Goal: Task Accomplishment & Management: Complete application form

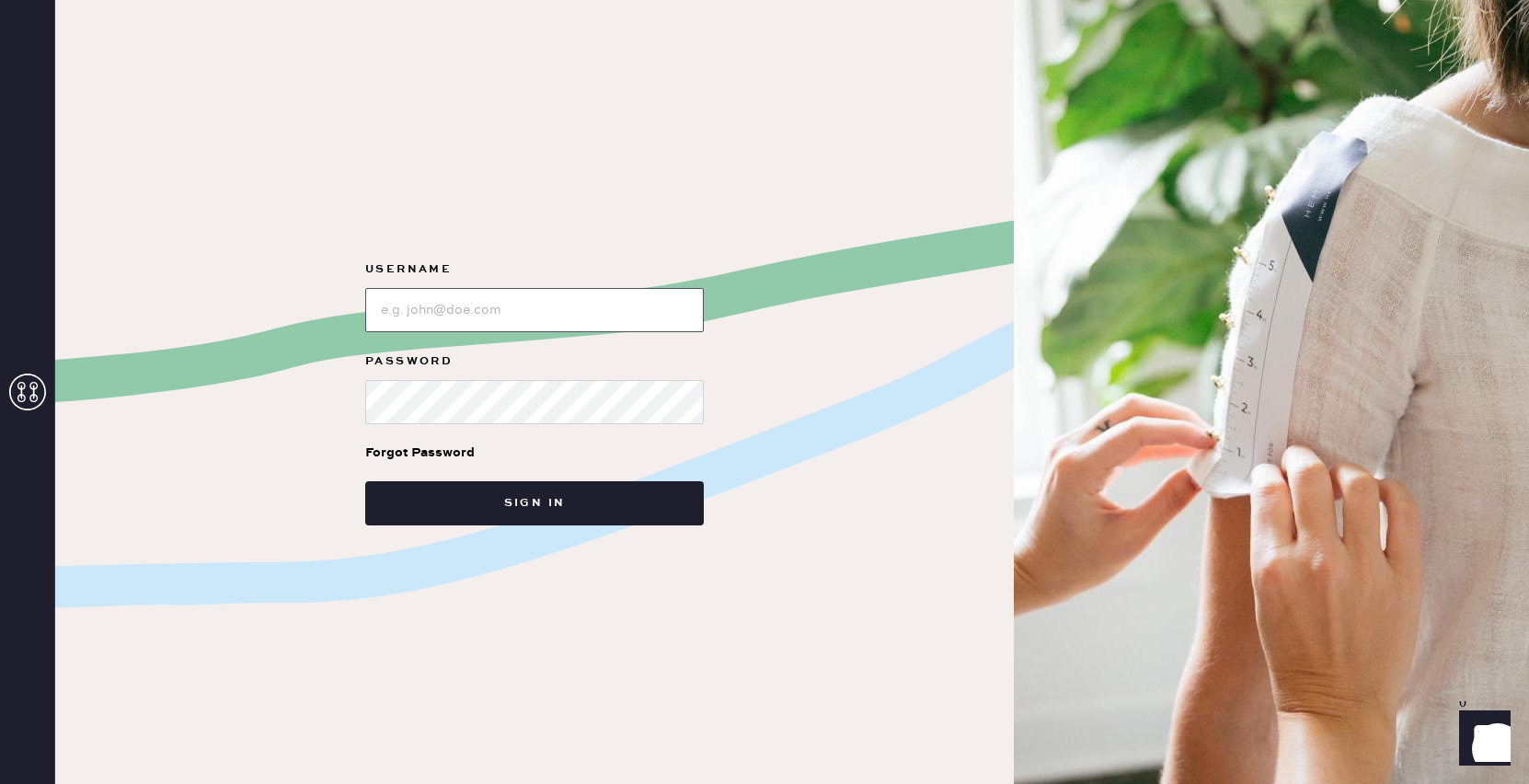
click at [496, 315] on input "loginName" at bounding box center [534, 310] width 339 height 44
type input "reformationsantamonica"
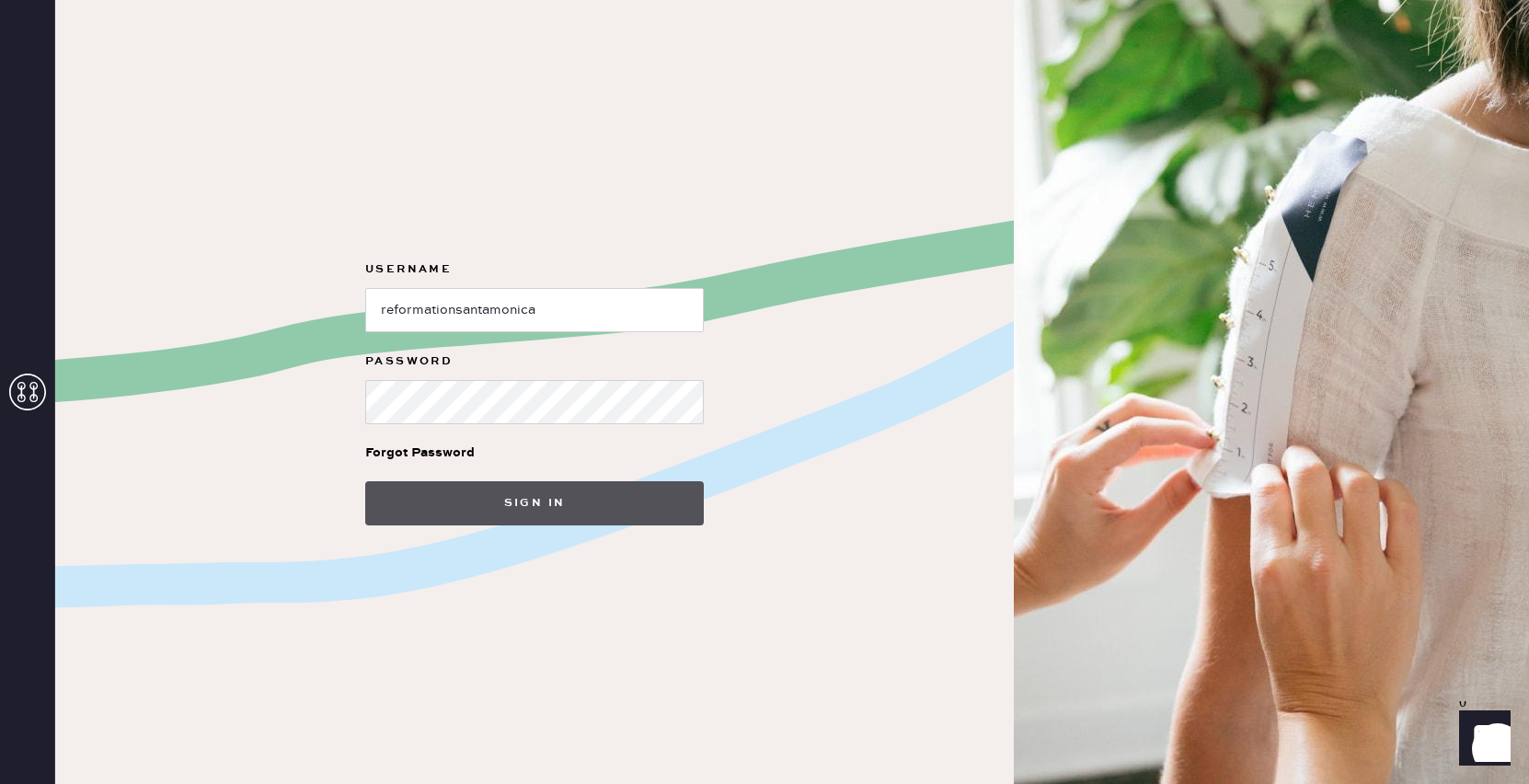
click at [553, 496] on button "Sign in" at bounding box center [534, 504] width 339 height 44
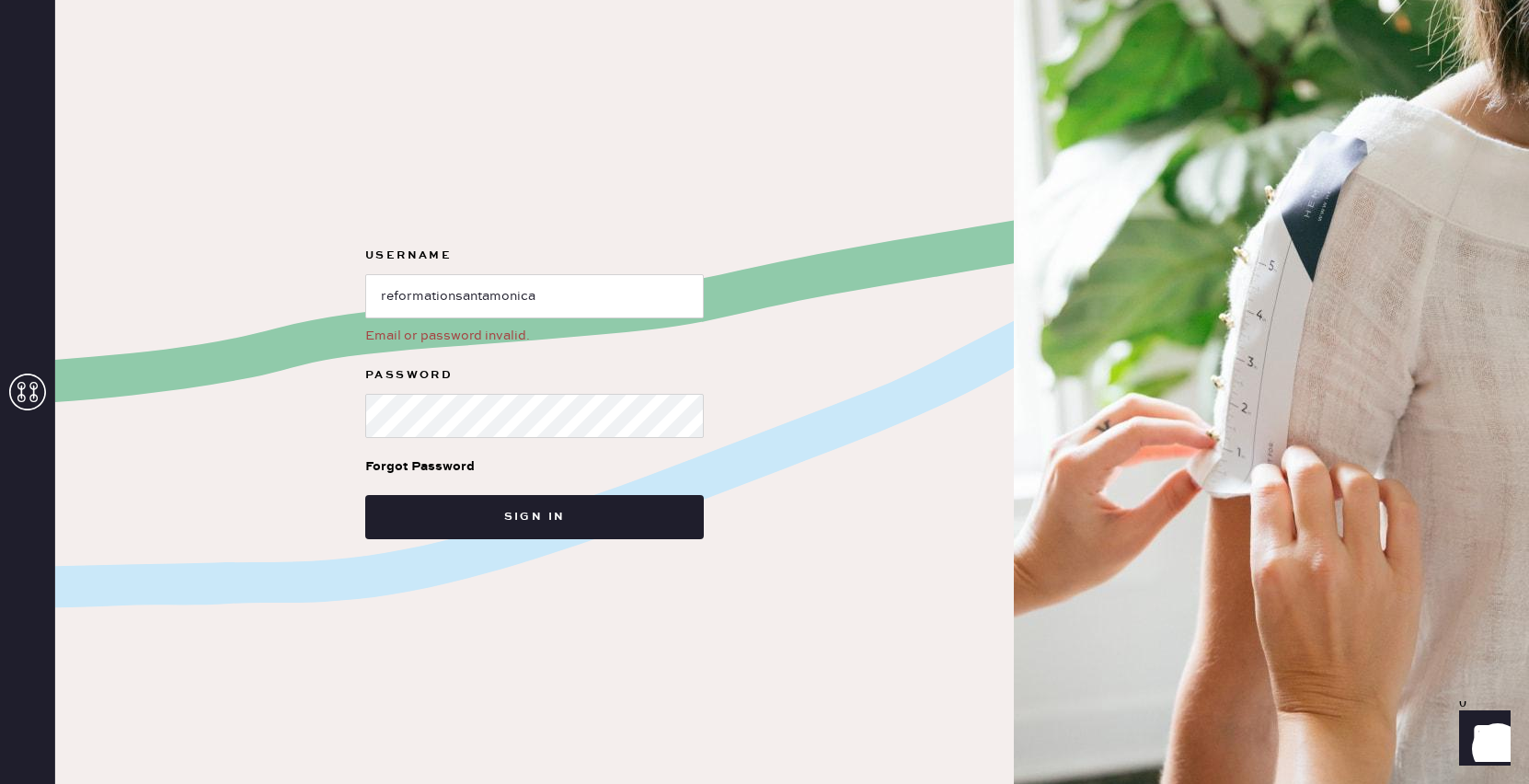
click at [19, 401] on use at bounding box center [28, 392] width 37 height 37
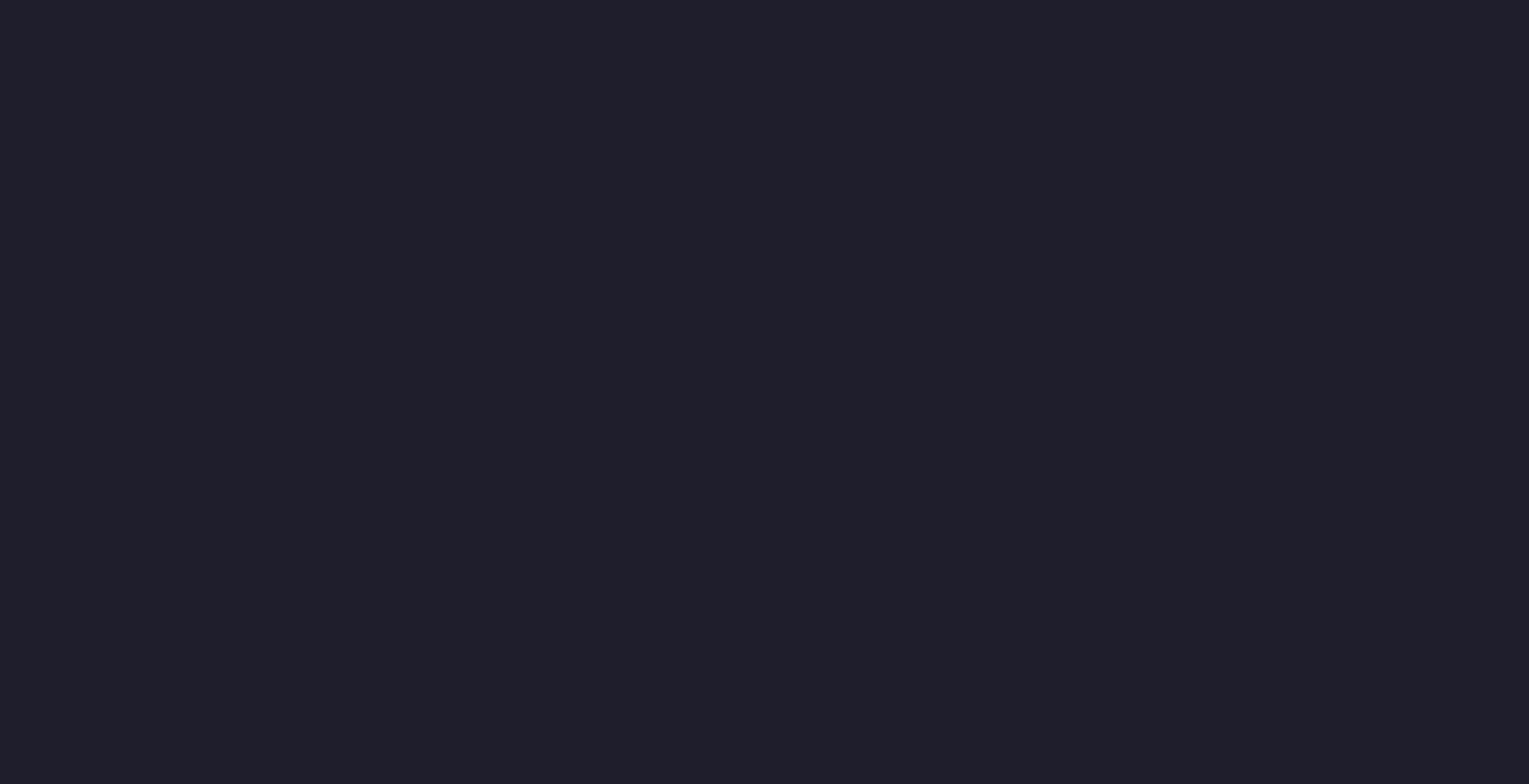
click at [610, 309] on div at bounding box center [764, 392] width 1529 height 784
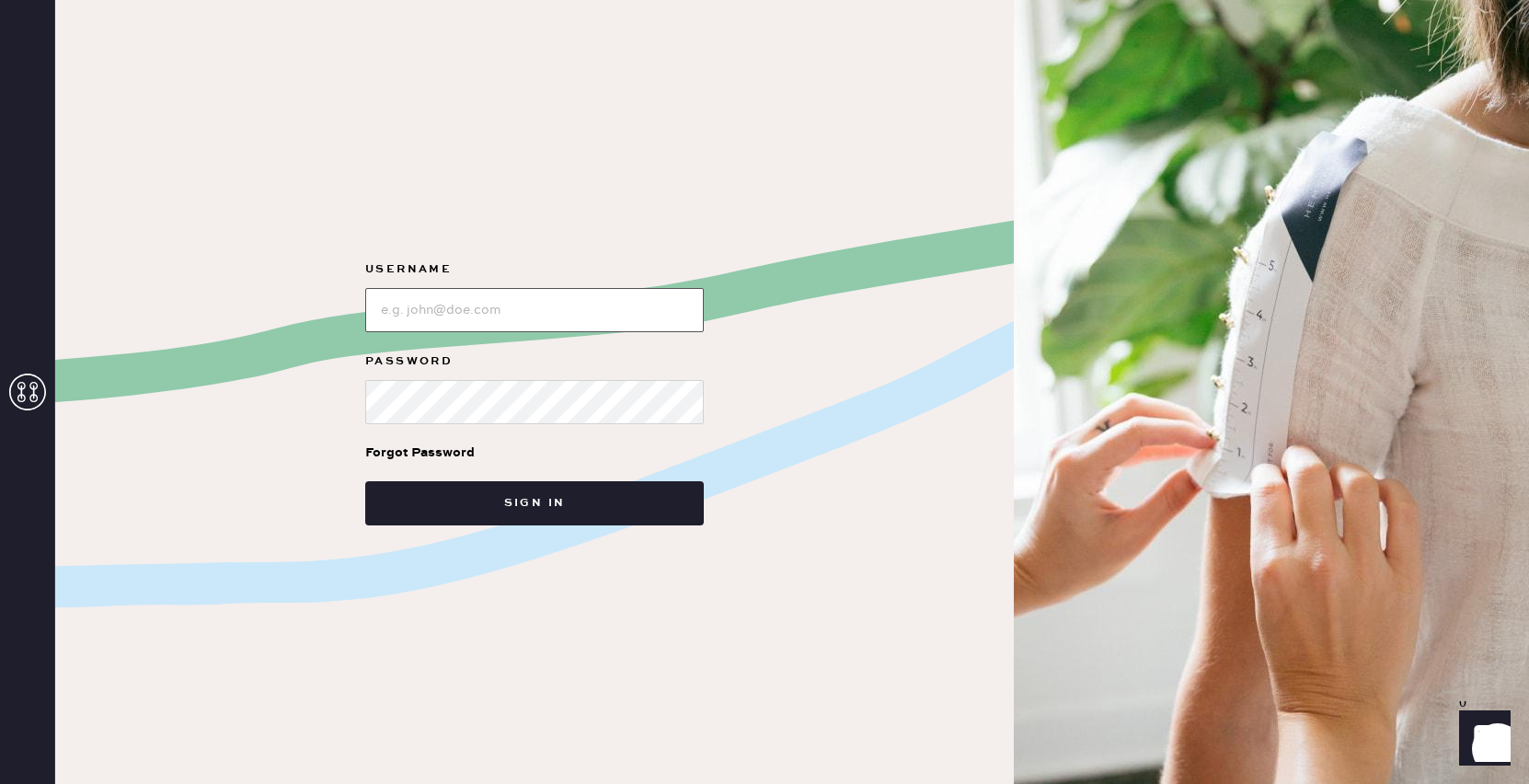
click at [620, 298] on input "loginName" at bounding box center [534, 310] width 339 height 44
type input "reformationsantamonica"
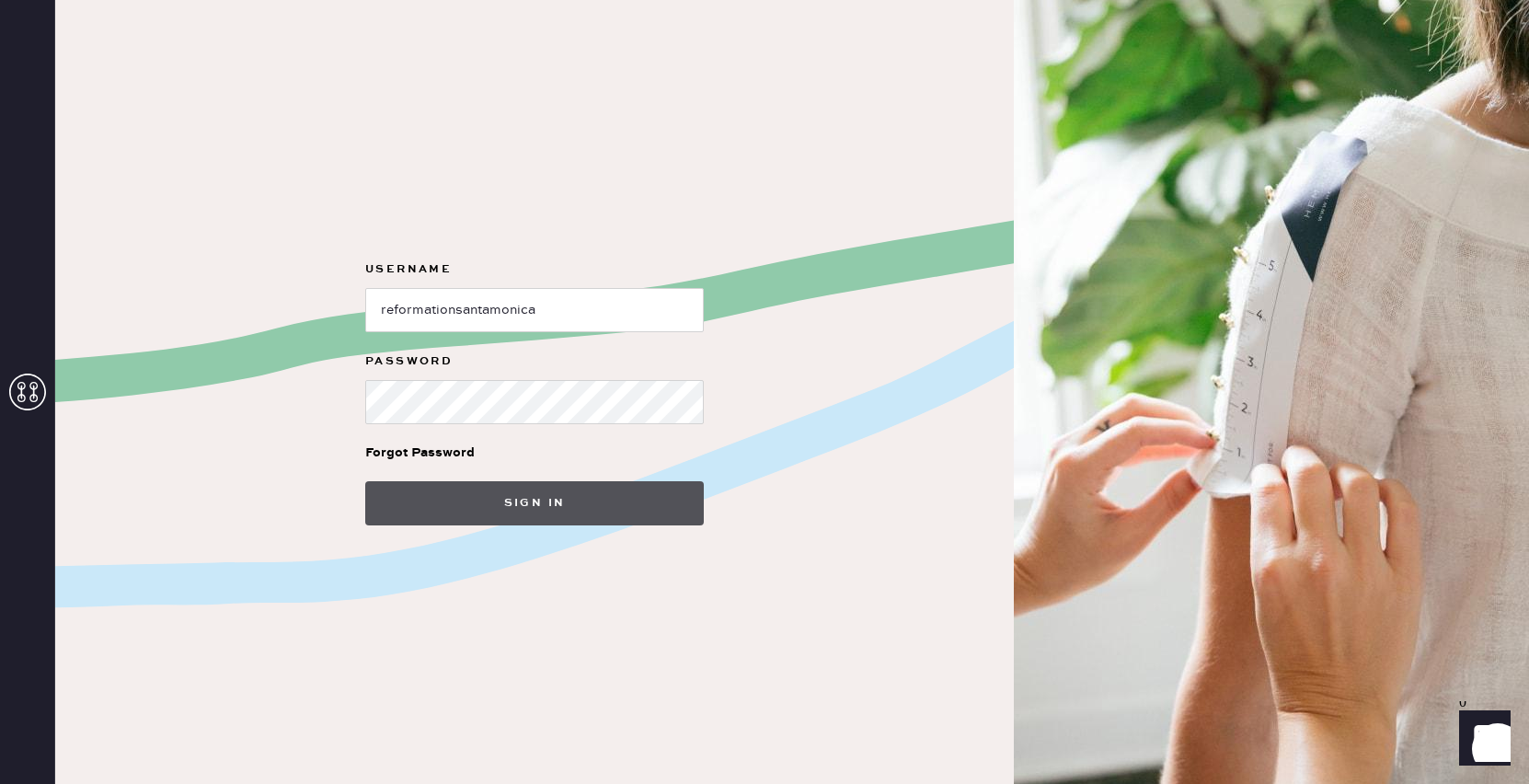
click at [574, 493] on button "Sign in" at bounding box center [534, 504] width 339 height 44
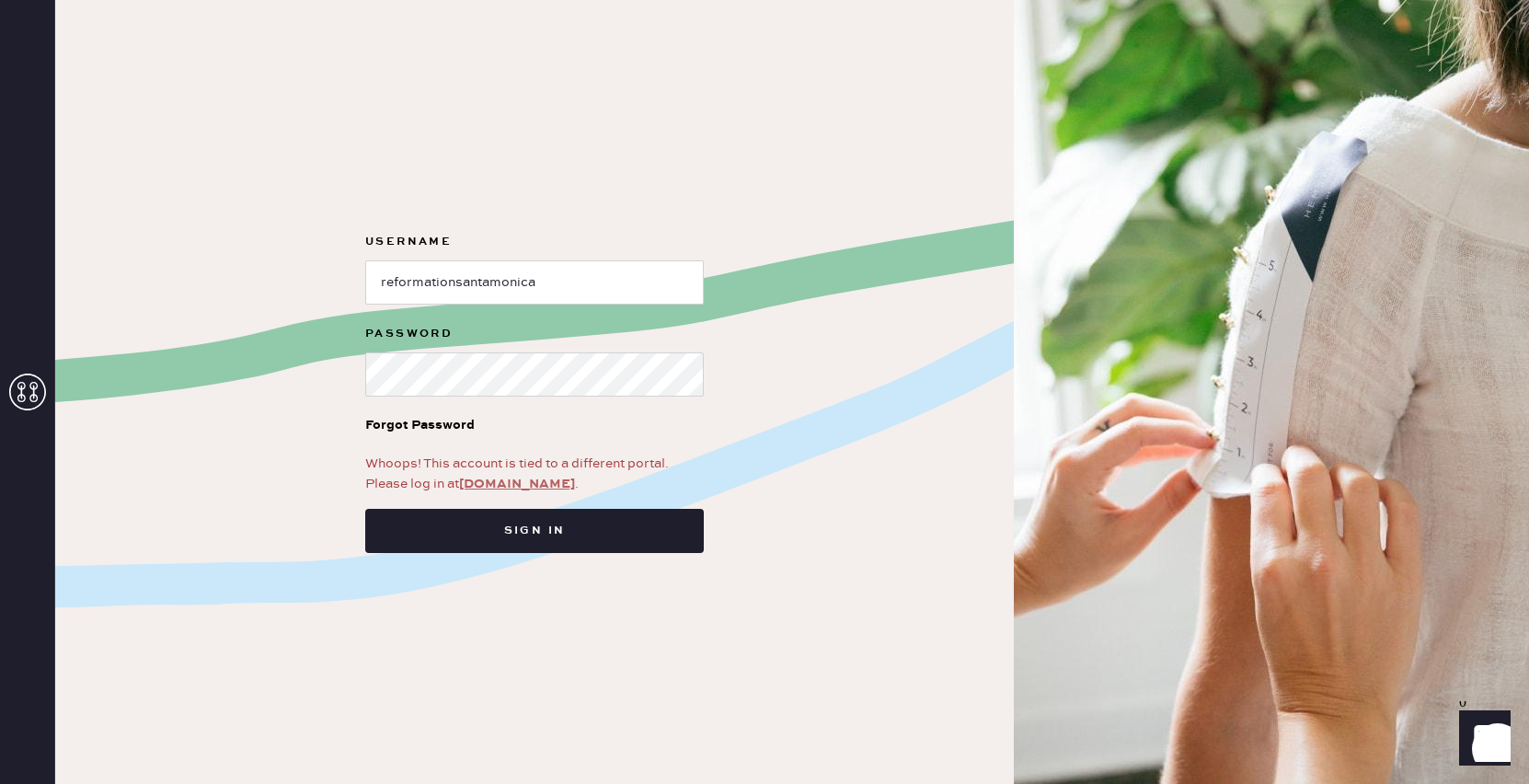
click at [520, 485] on link "app.hemster.co" at bounding box center [518, 484] width 116 height 17
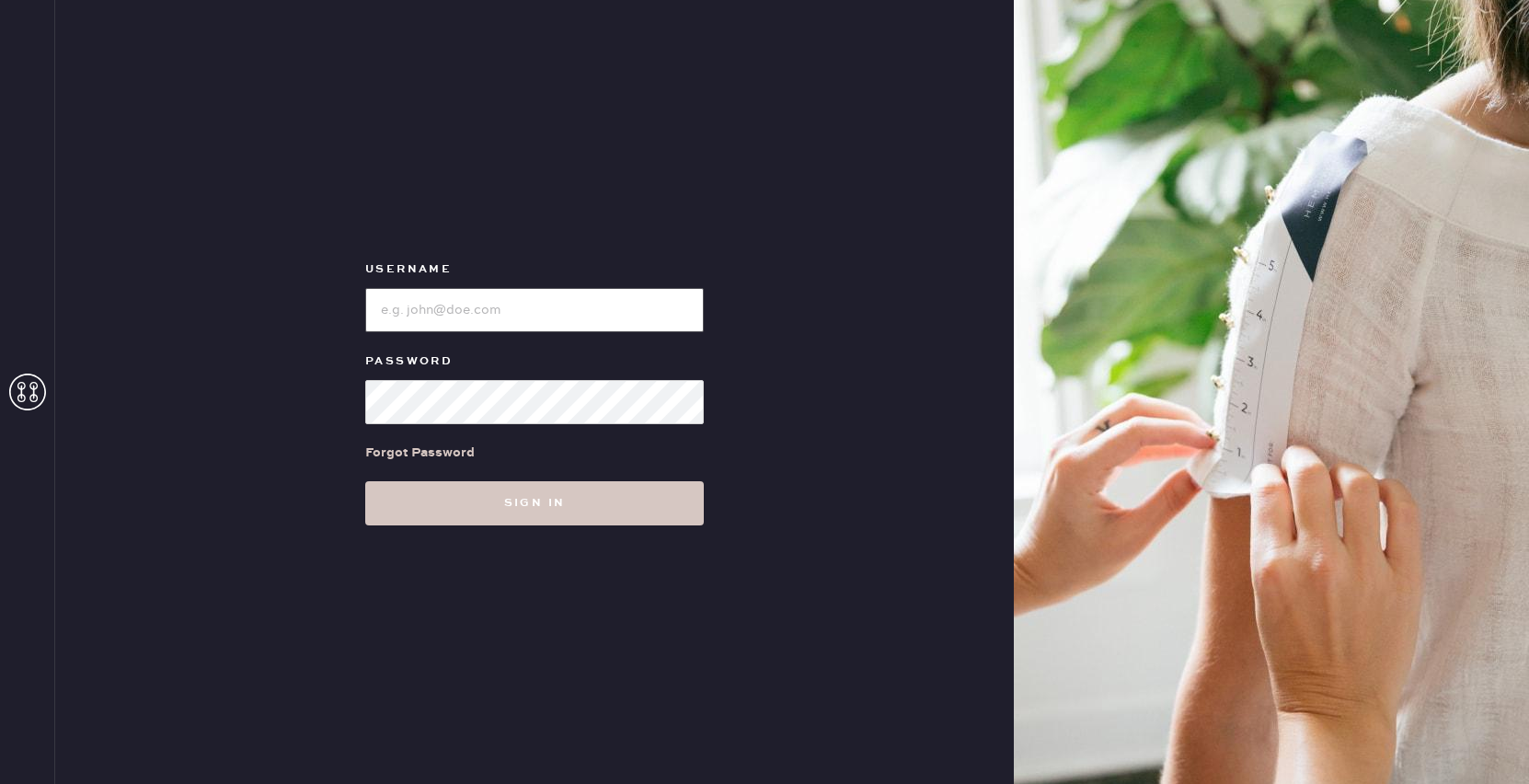
click at [517, 322] on input "loginName" at bounding box center [534, 310] width 339 height 44
type input "reformationsantamonica"
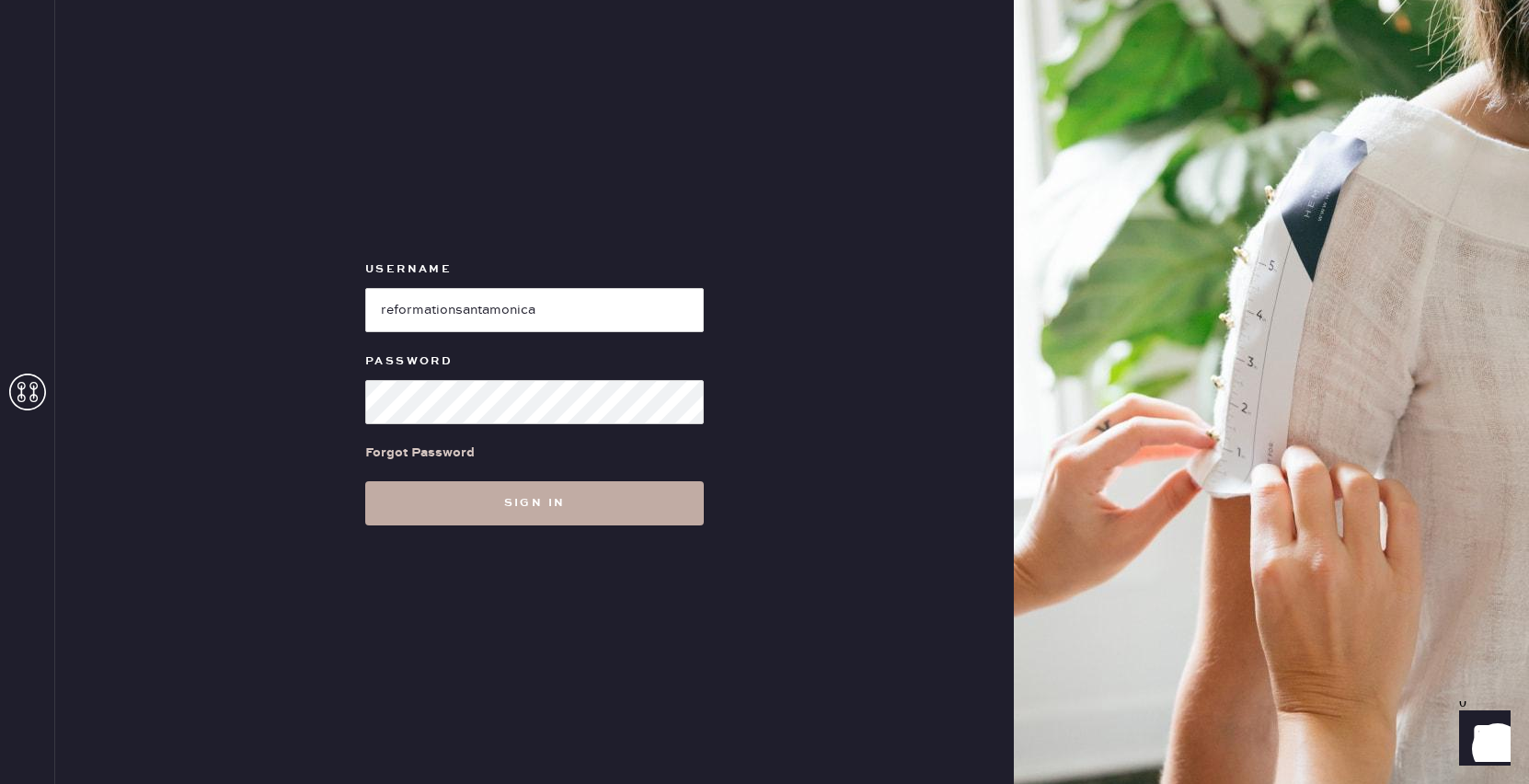
click at [579, 505] on button "Sign in" at bounding box center [534, 504] width 339 height 44
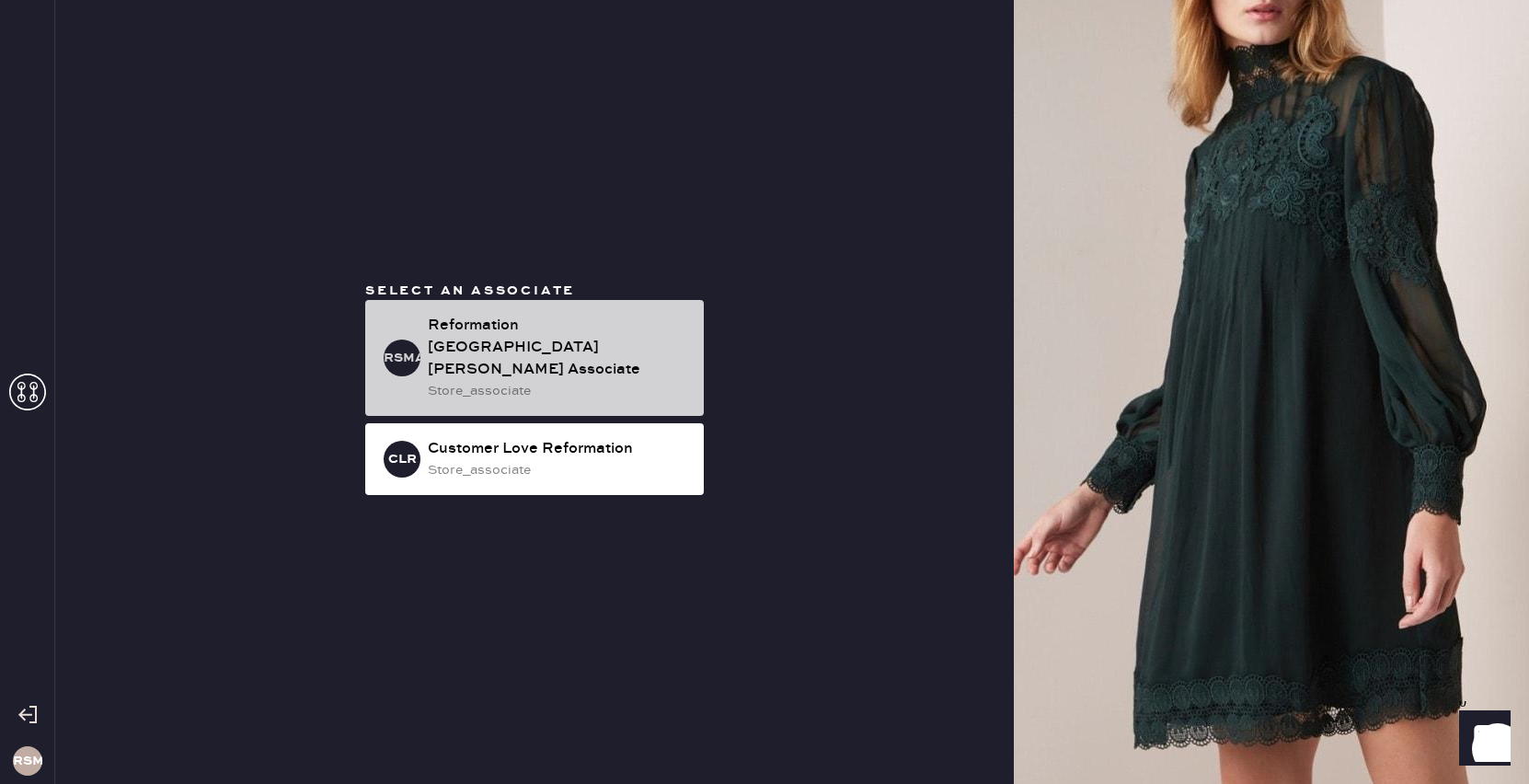
click at [553, 350] on div "Reformation [GEOGRAPHIC_DATA][PERSON_NAME] Associate" at bounding box center [558, 348] width 261 height 66
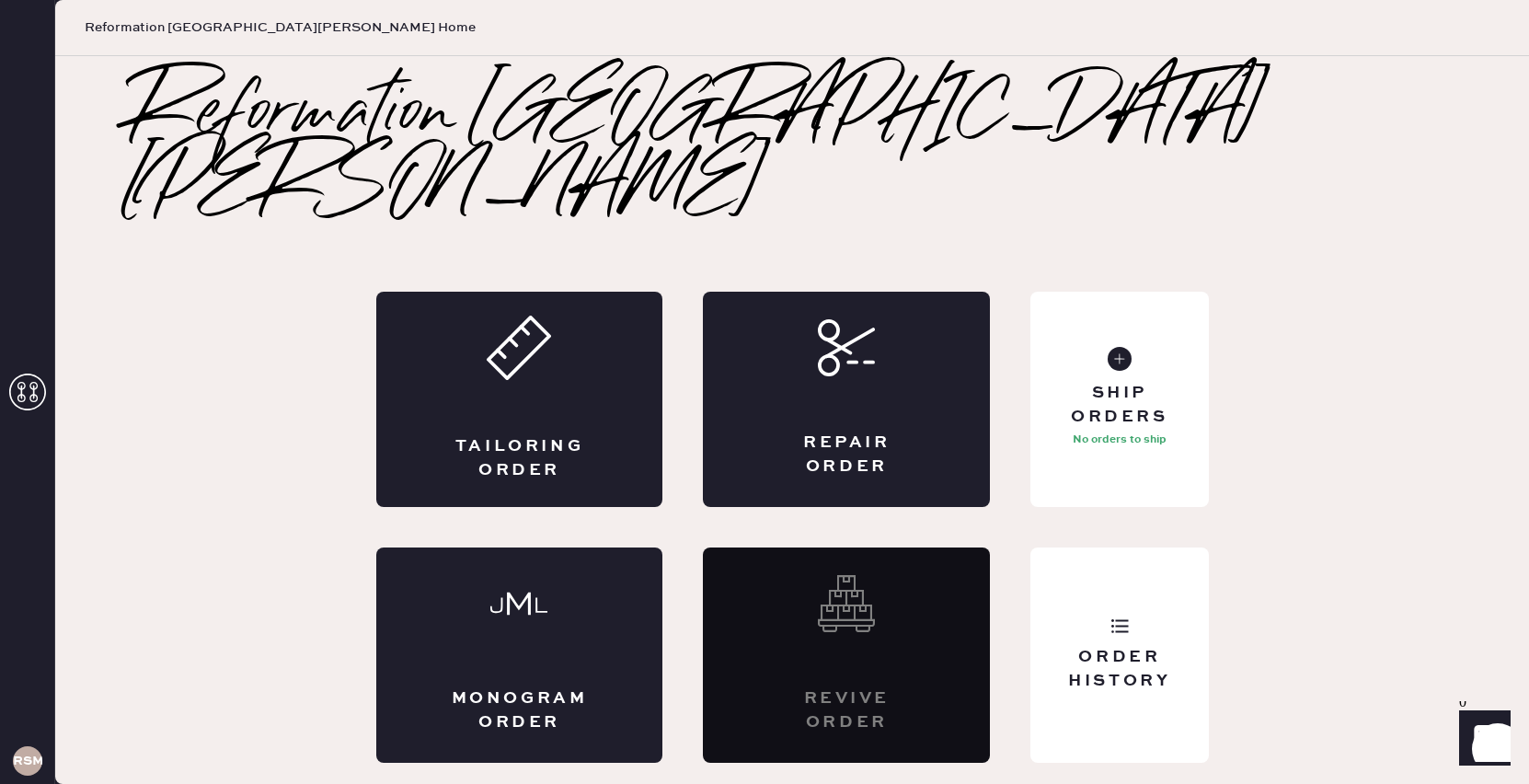
click at [553, 350] on div "Tailoring Order" at bounding box center [520, 398] width 287 height 215
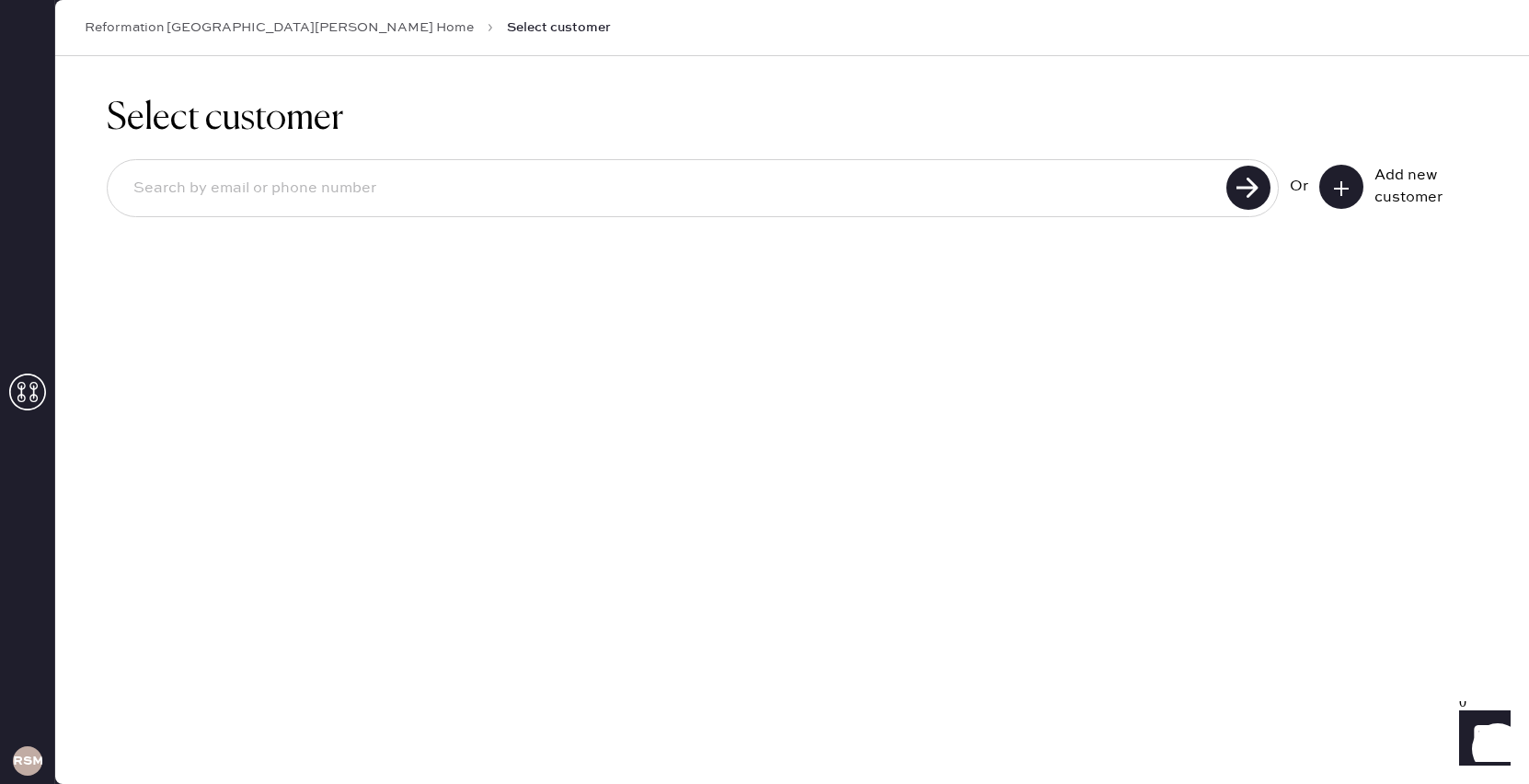
click at [1347, 193] on icon at bounding box center [1342, 188] width 18 height 18
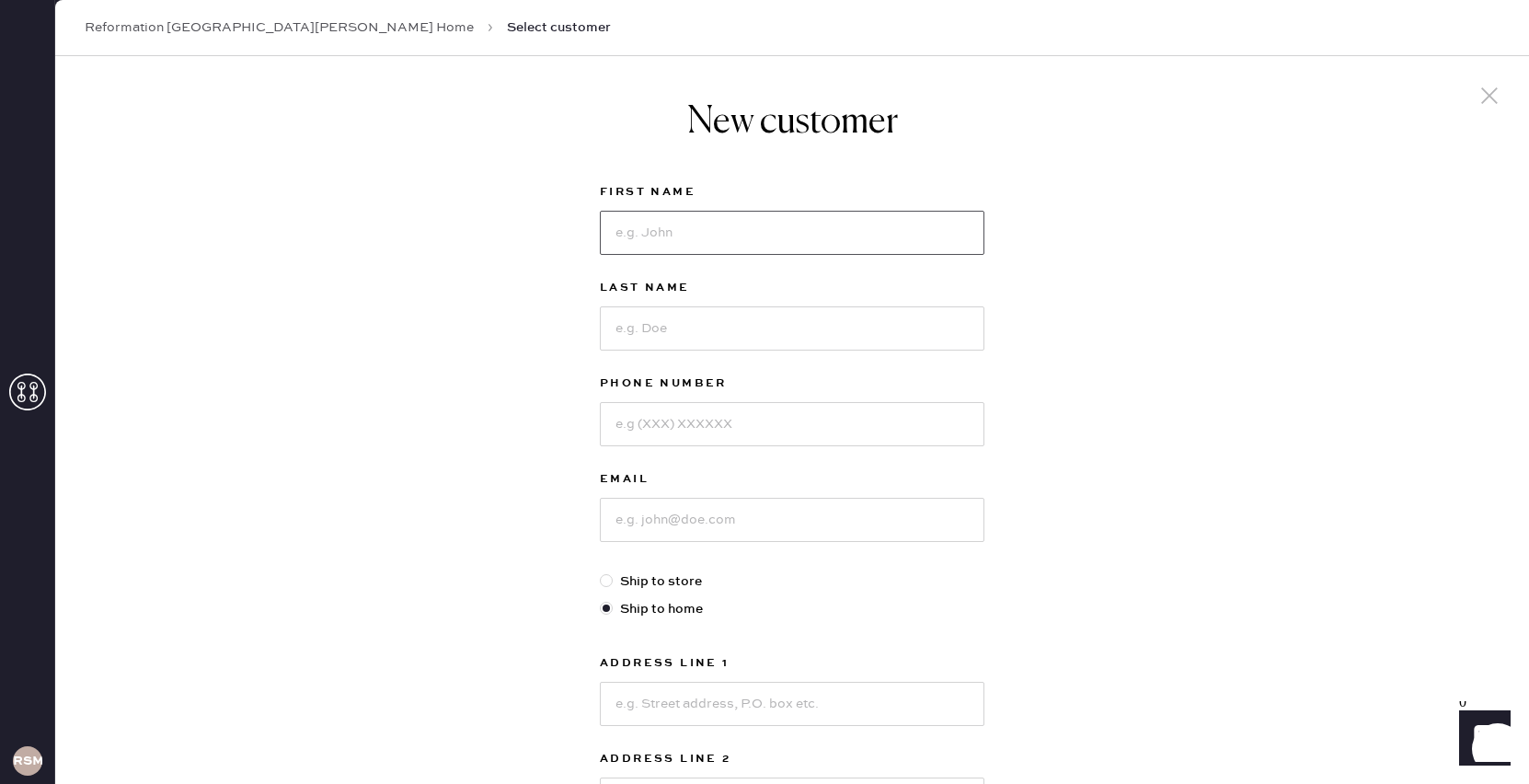
click at [860, 249] on input at bounding box center [792, 232] width 385 height 44
type input "Maya"
click at [799, 340] on input at bounding box center [792, 328] width 385 height 44
type input "d"
type input "Dutt"
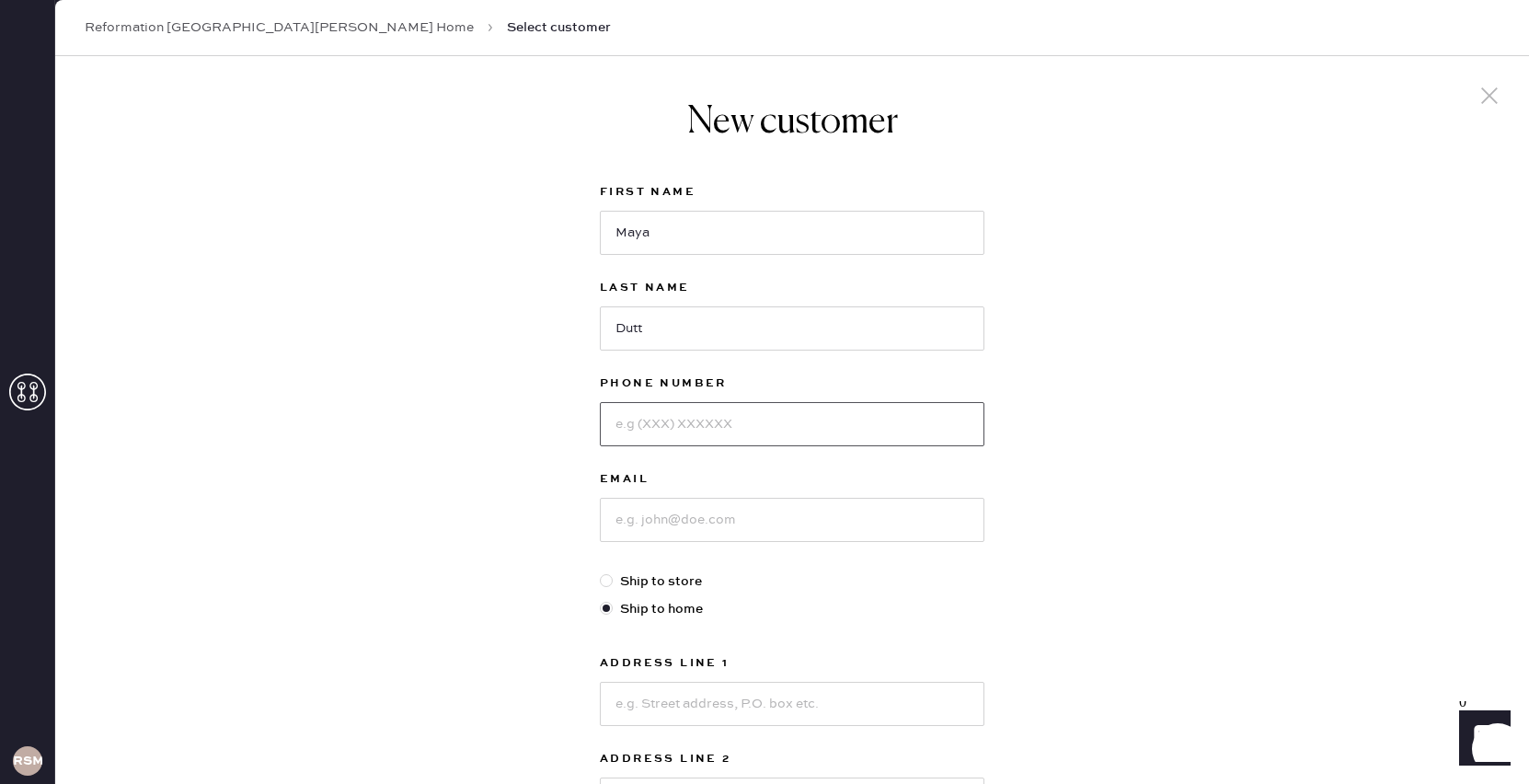
click at [648, 439] on input at bounding box center [792, 424] width 385 height 44
type input "7034000763"
click at [662, 515] on input at bounding box center [792, 519] width 385 height 44
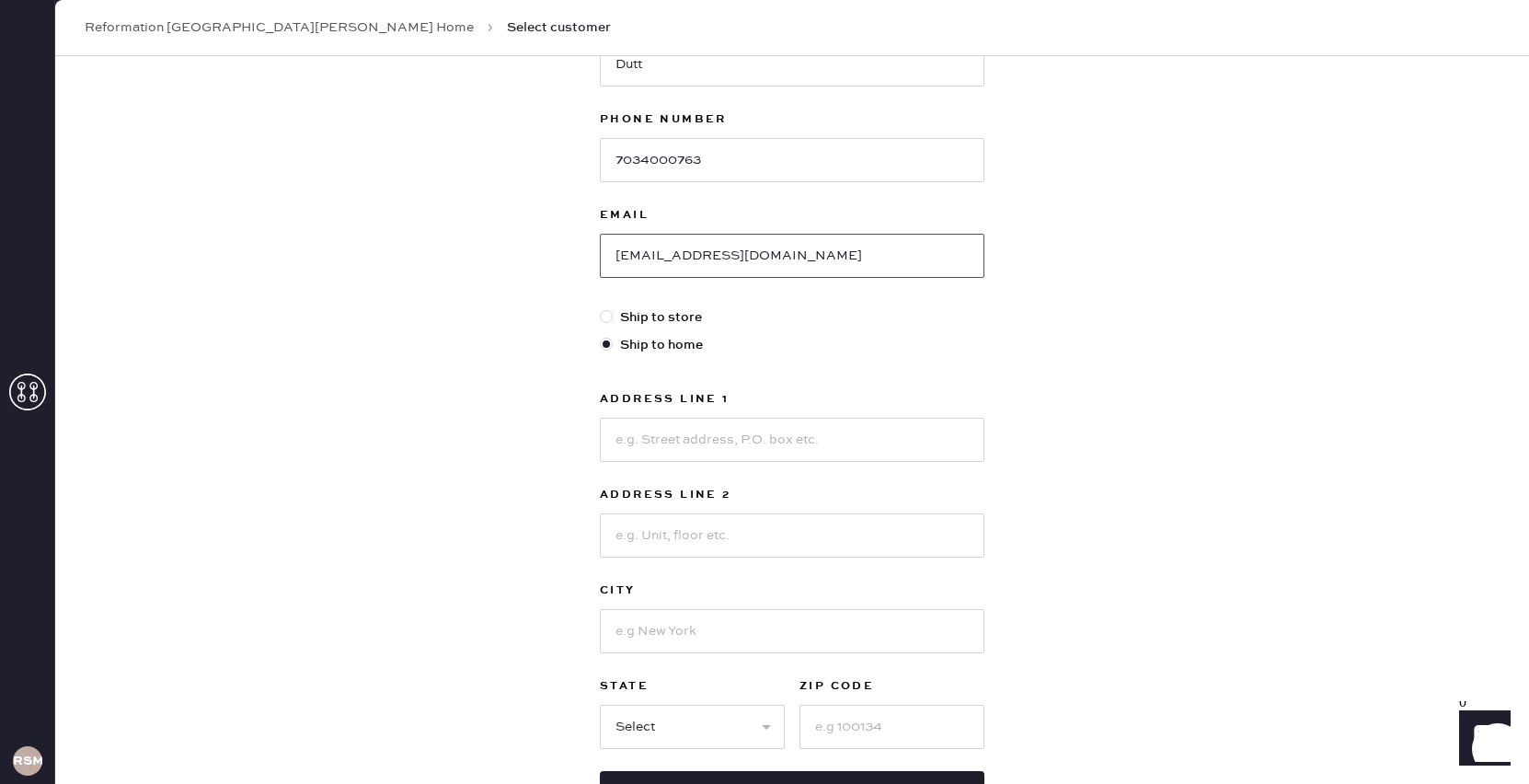
scroll to position [413, 0]
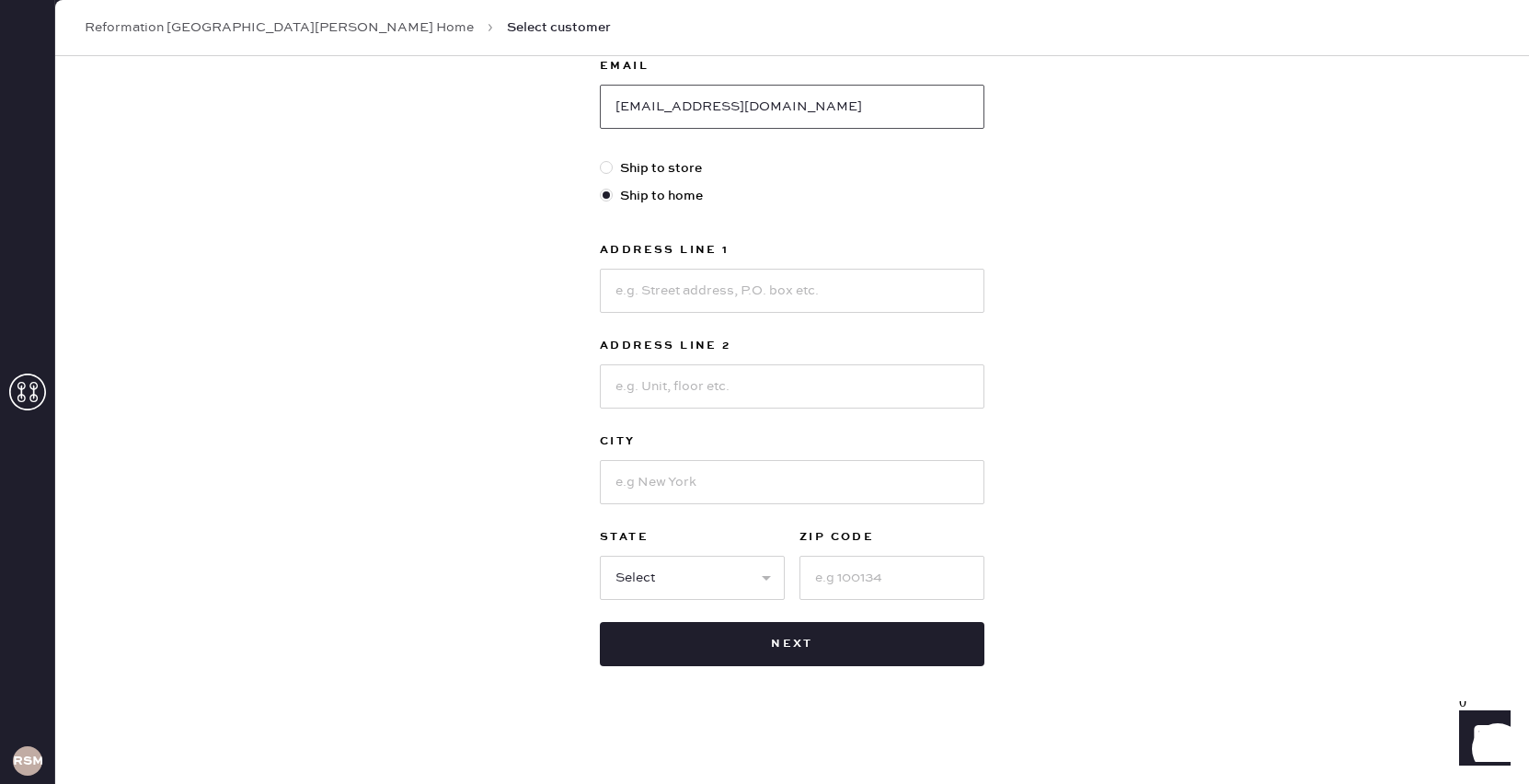
type input "[EMAIL_ADDRESS][DOMAIN_NAME]"
click at [757, 290] on input at bounding box center [792, 291] width 385 height 44
type input "[STREET_ADDRESS]"
click at [680, 475] on input at bounding box center [792, 482] width 385 height 44
type input "[GEOGRAPHIC_DATA][PERSON_NAME]"
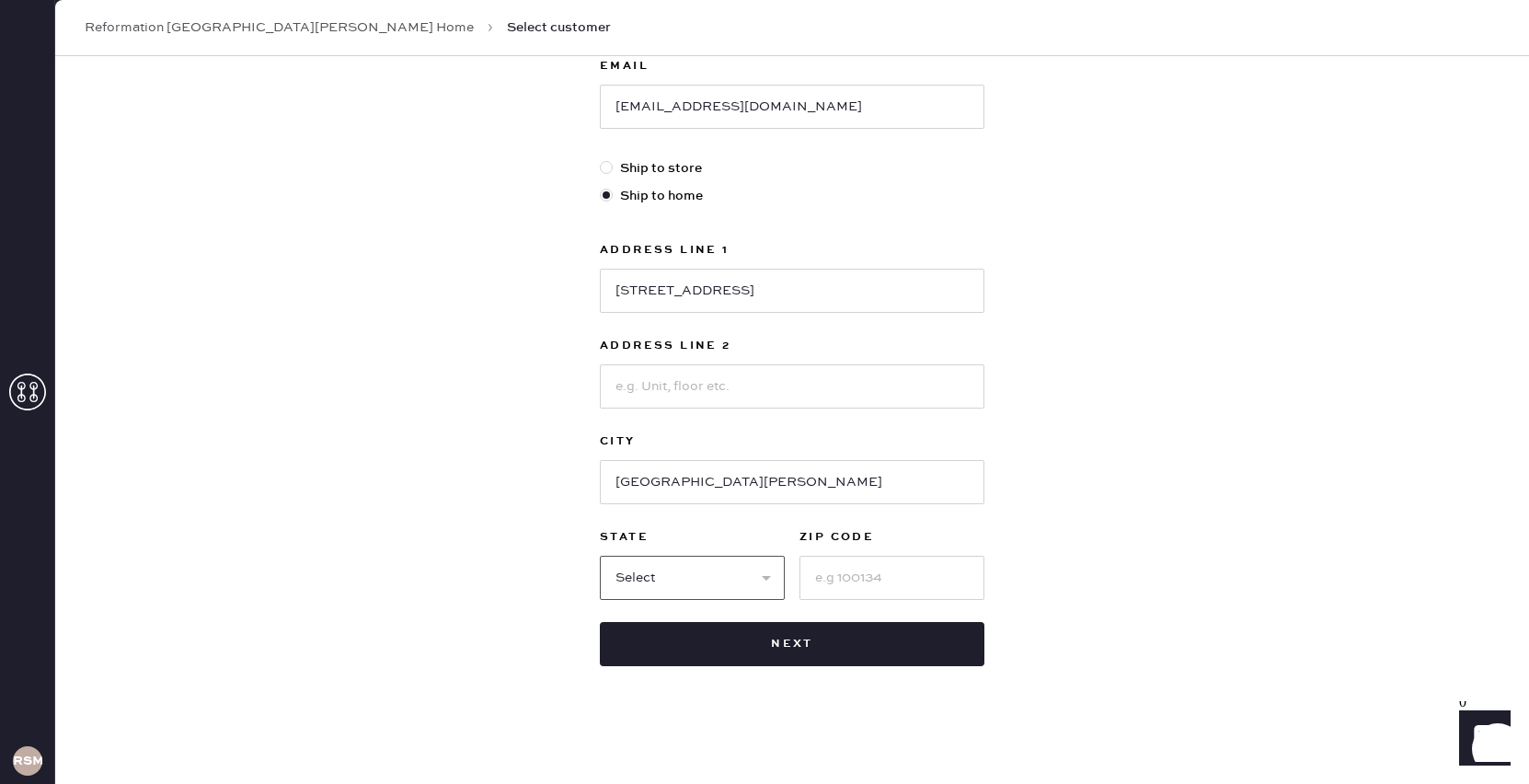
click at [672, 572] on select "Select AK AL AR AZ CA CO CT [GEOGRAPHIC_DATA] DE FL [GEOGRAPHIC_DATA] HI [GEOGR…" at bounding box center [692, 577] width 185 height 44
select select "CA"
click at [600, 555] on select "Select AK AL AR AZ CA CO CT [GEOGRAPHIC_DATA] DE FL [GEOGRAPHIC_DATA] HI [GEOGR…" at bounding box center [692, 577] width 185 height 44
click at [837, 575] on input at bounding box center [892, 577] width 185 height 44
type input "90405"
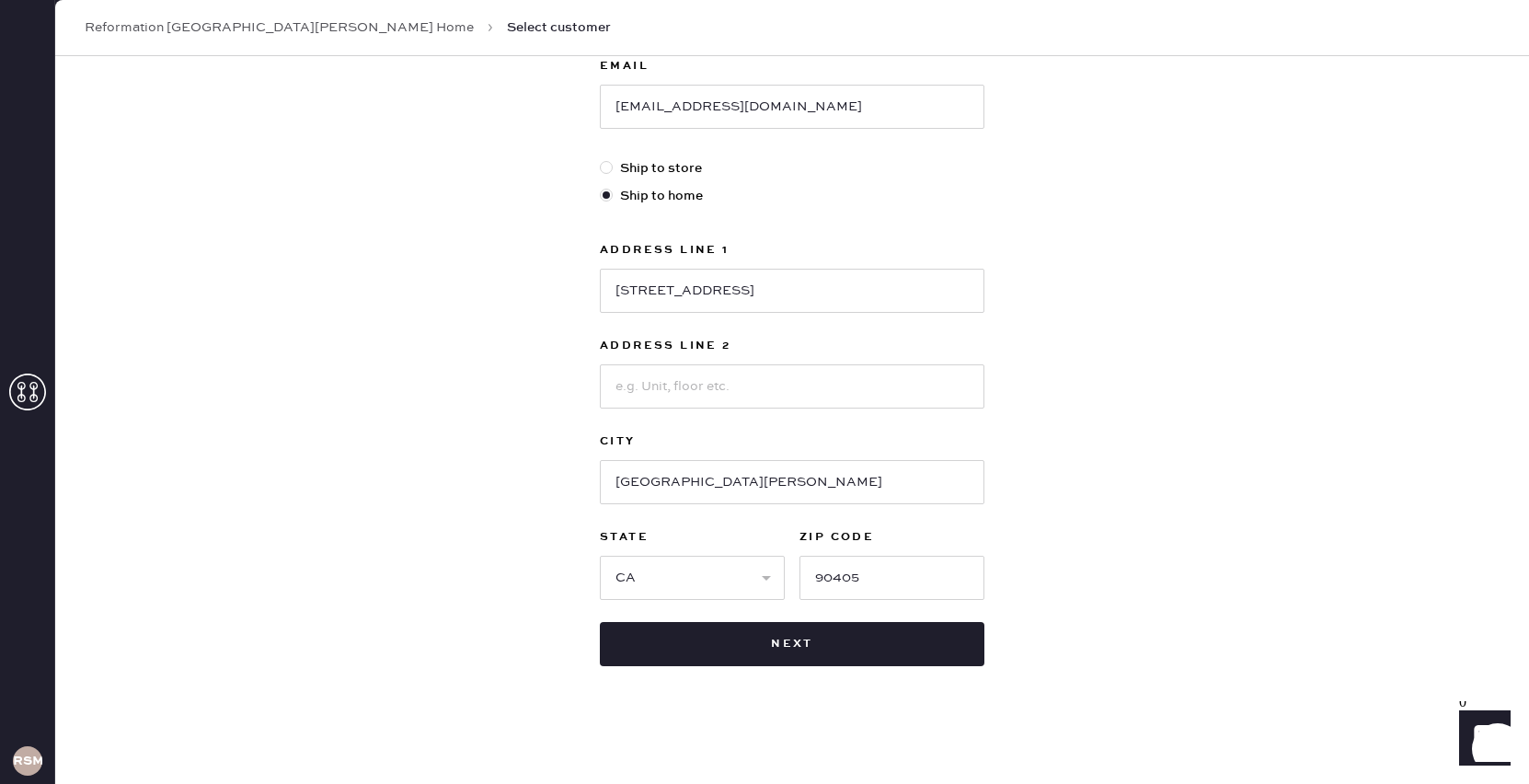
click at [1331, 502] on div "New customer First Name Maya Last Name Dutt Phone Number [PHONE_NUMBER] Email […" at bounding box center [792, 213] width 1474 height 1141
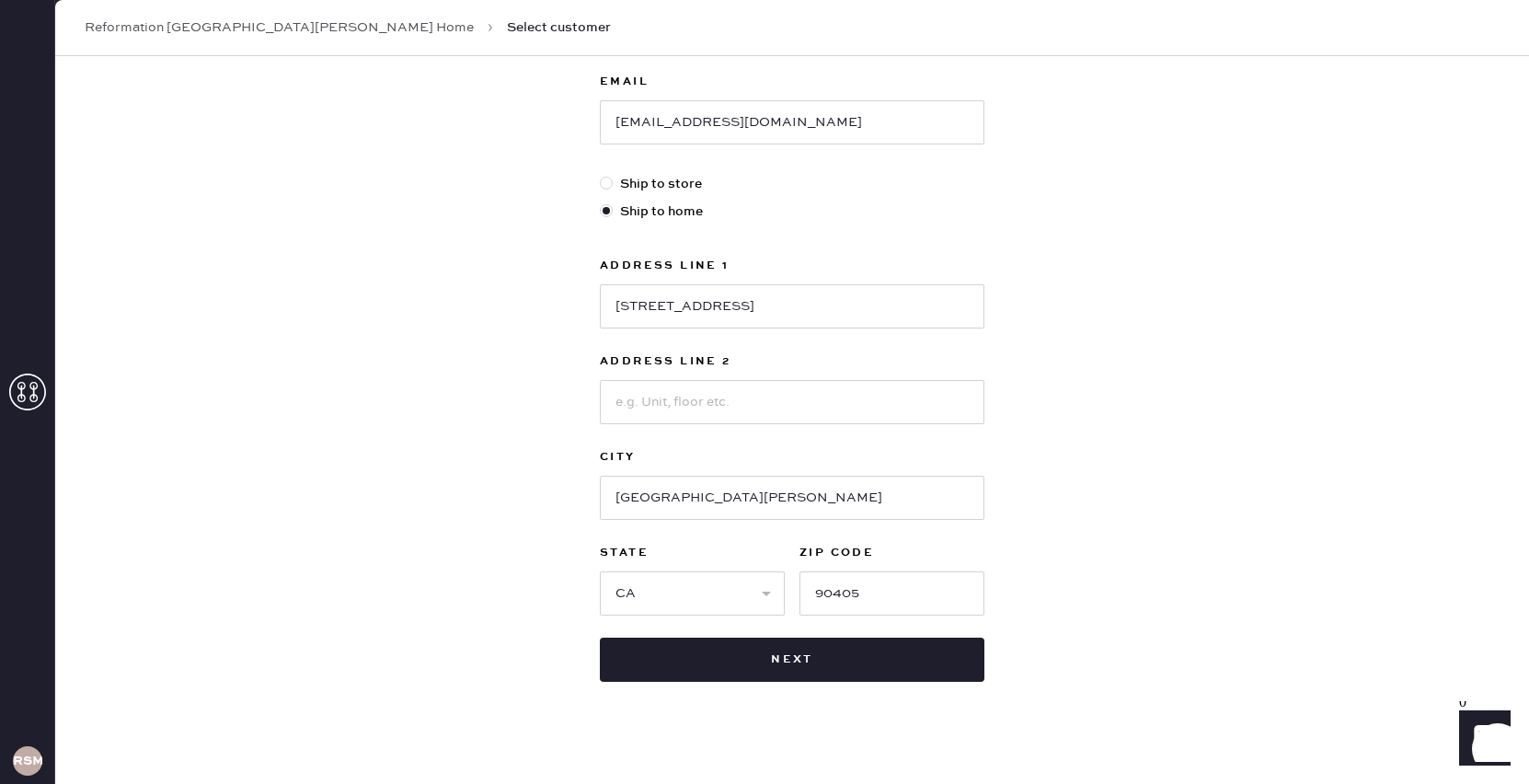
scroll to position [398, 0]
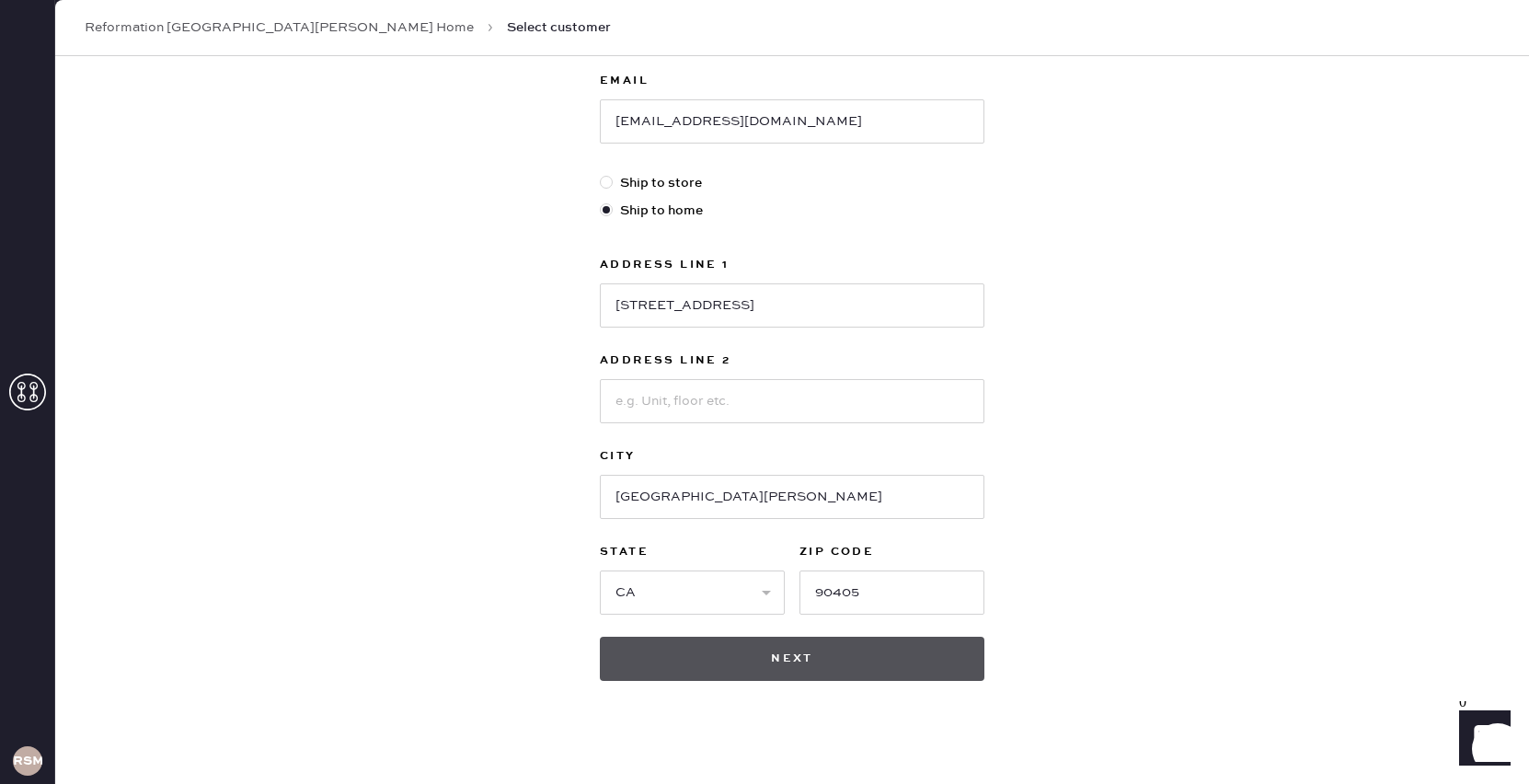
click at [950, 654] on button "Next" at bounding box center [792, 659] width 385 height 44
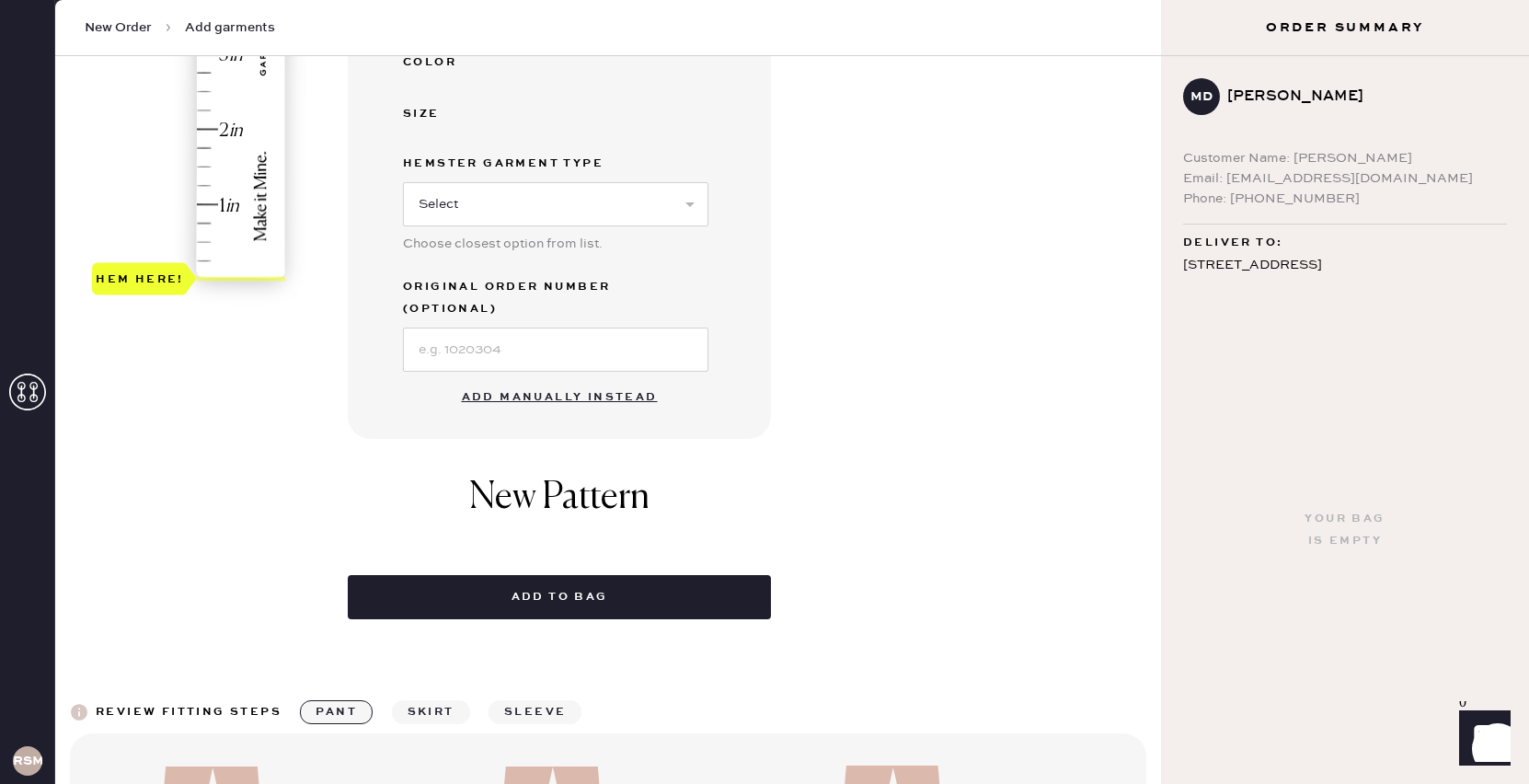
scroll to position [484, 0]
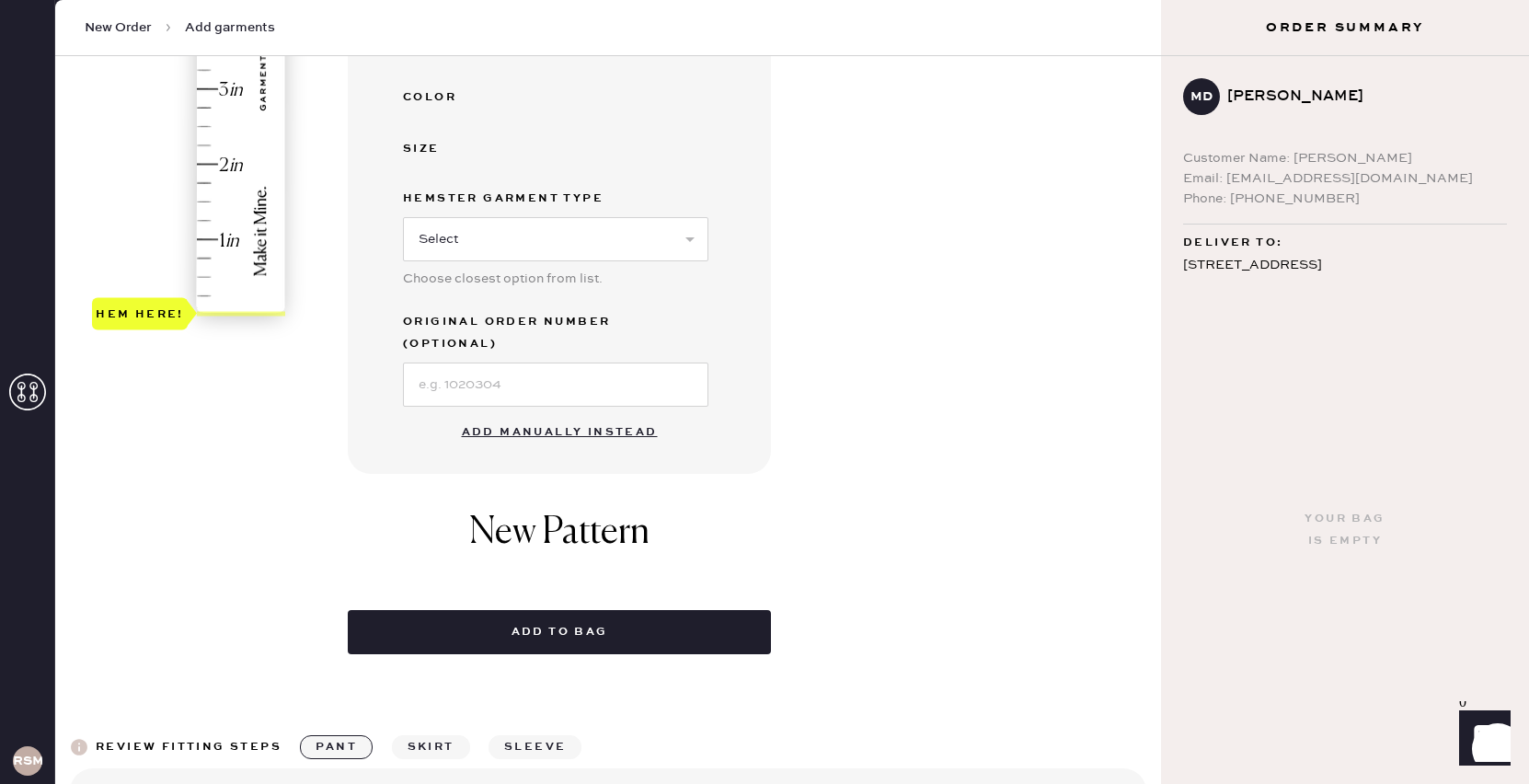
click at [550, 414] on button "Add manually instead" at bounding box center [560, 433] width 218 height 37
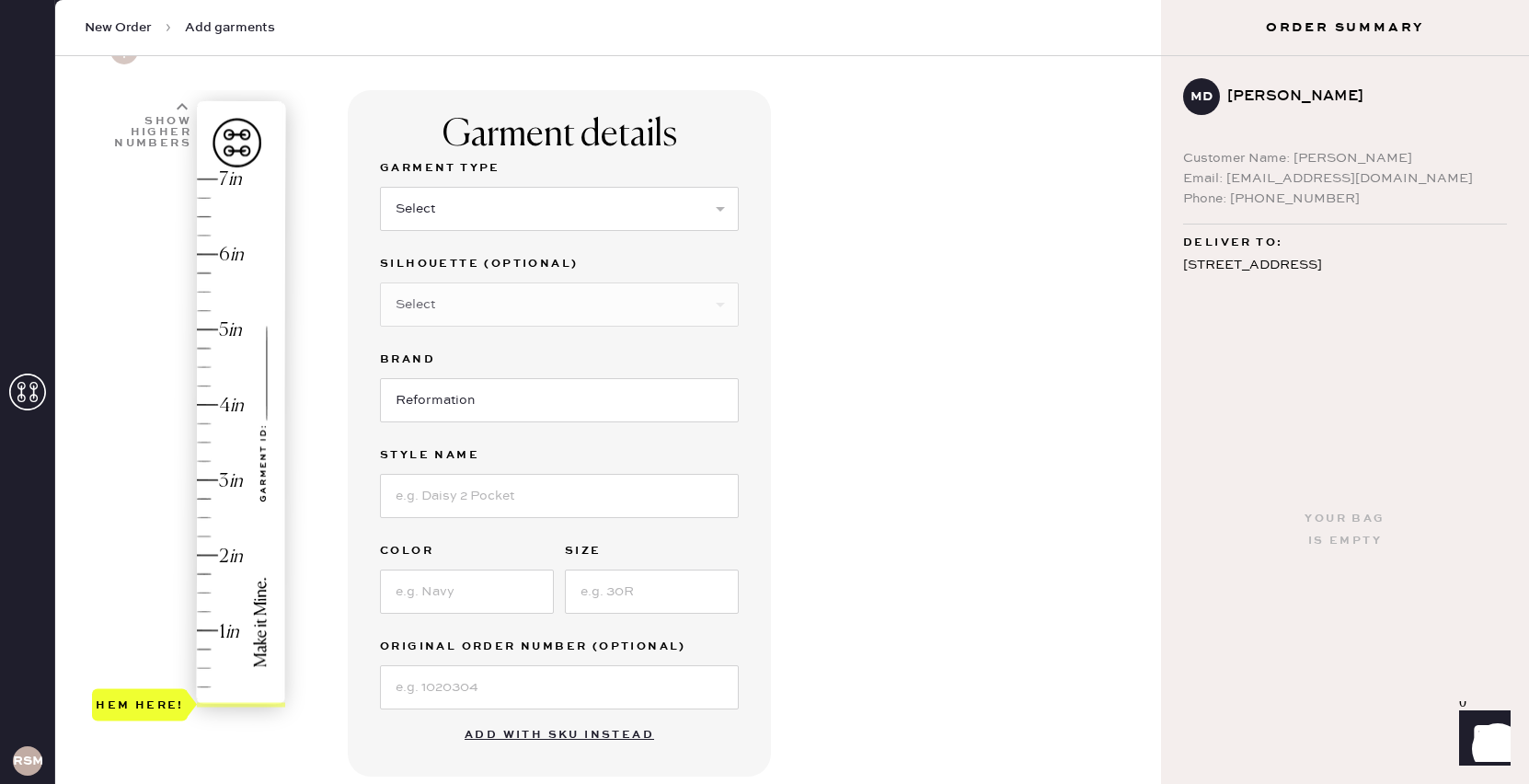
scroll to position [84, 0]
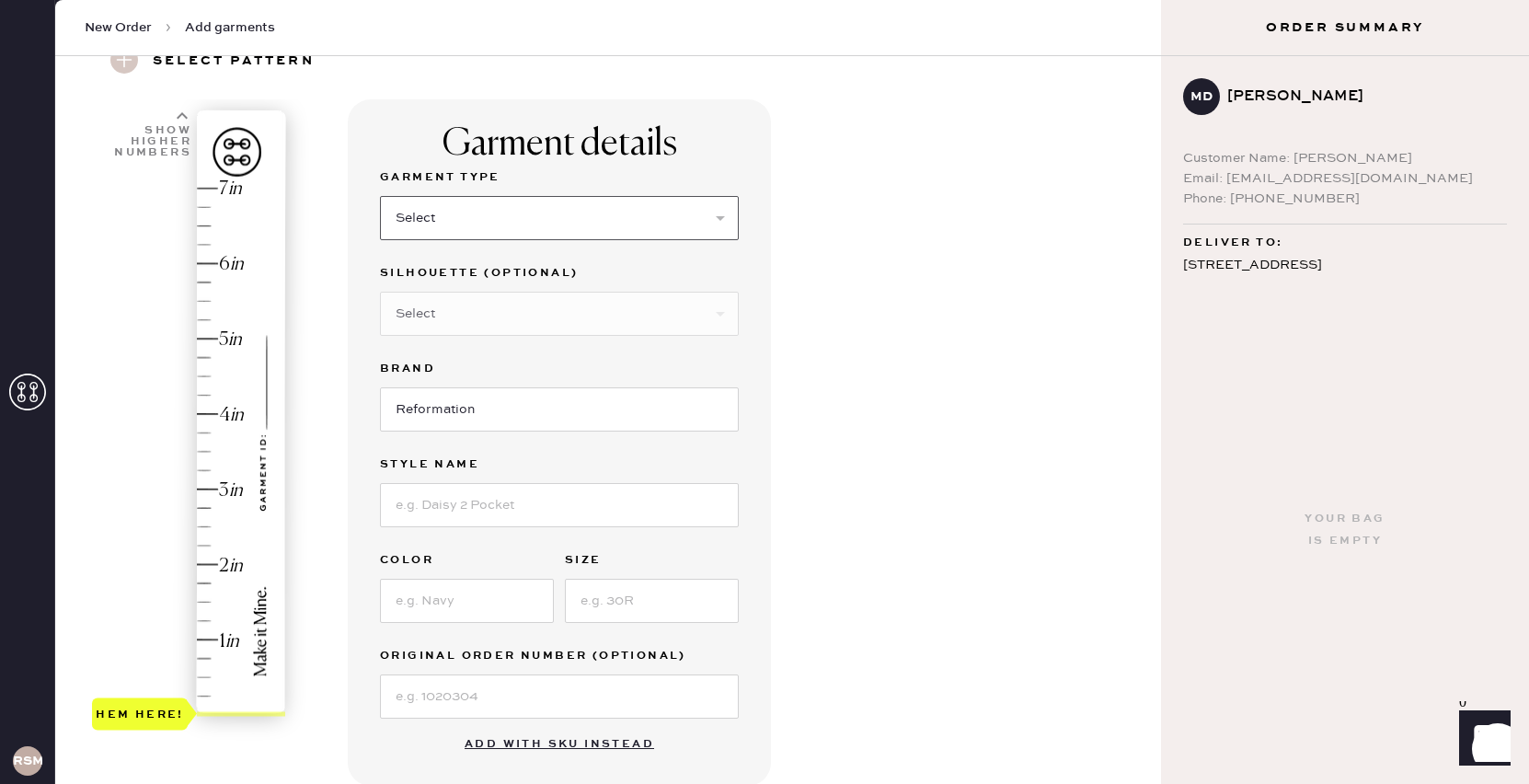
click at [518, 225] on select "Select Basic Skirt Jeans Leggings Pants Shorts Basic Sleeved Dress Basic Sleeve…" at bounding box center [559, 218] width 359 height 44
select select "2"
click at [380, 196] on select "Select Basic Skirt Jeans Leggings Pants Shorts Basic Sleeved Dress Basic Sleeve…" at bounding box center [559, 218] width 359 height 44
click at [469, 509] on input at bounding box center [559, 505] width 359 height 44
type input "[PERSON_NAME] HIGH RISE SLOUCHY WIDE LEG JEANS"
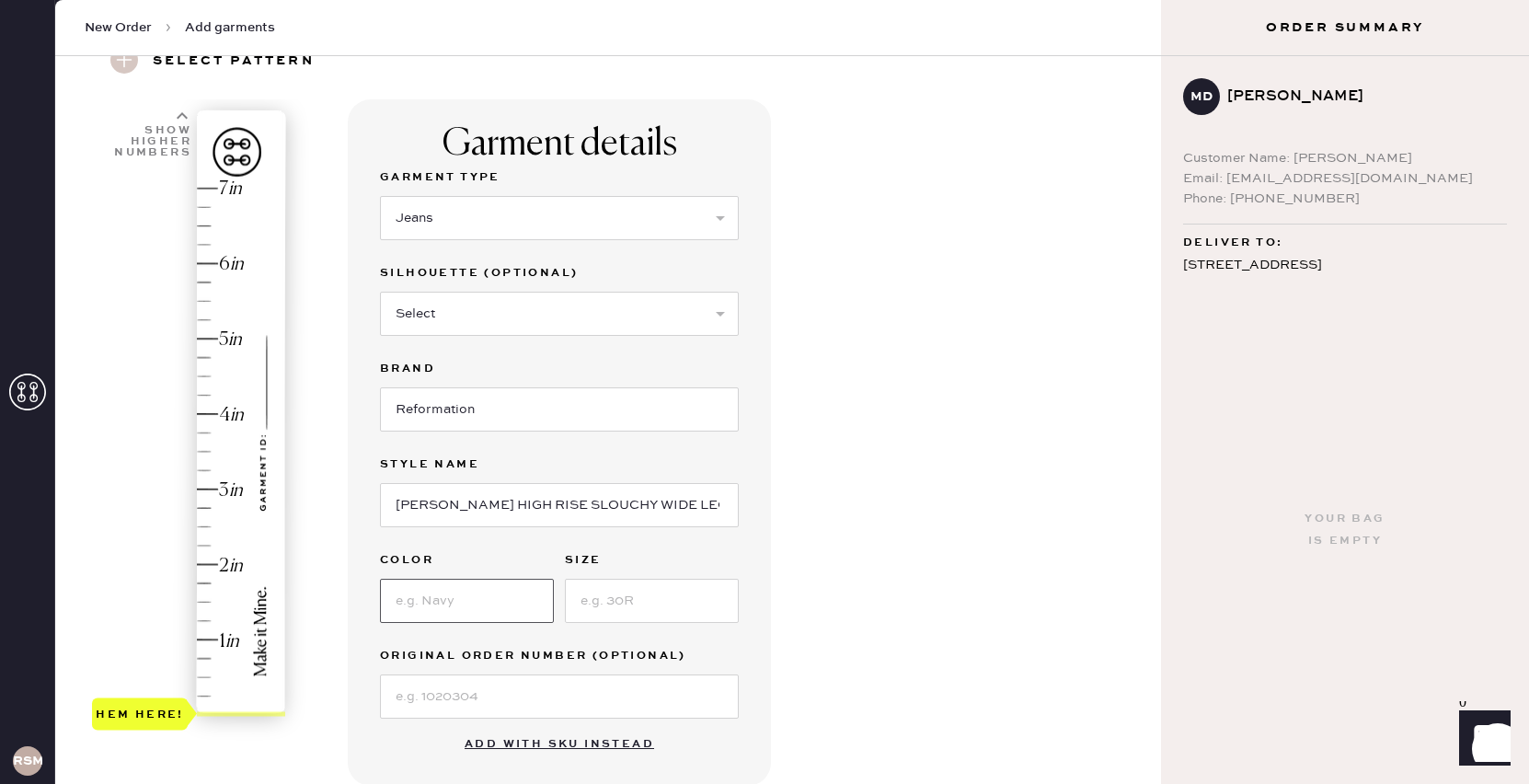
click at [505, 618] on input at bounding box center [467, 600] width 173 height 44
type input "Shasta"
click at [627, 603] on input at bounding box center [651, 600] width 173 height 44
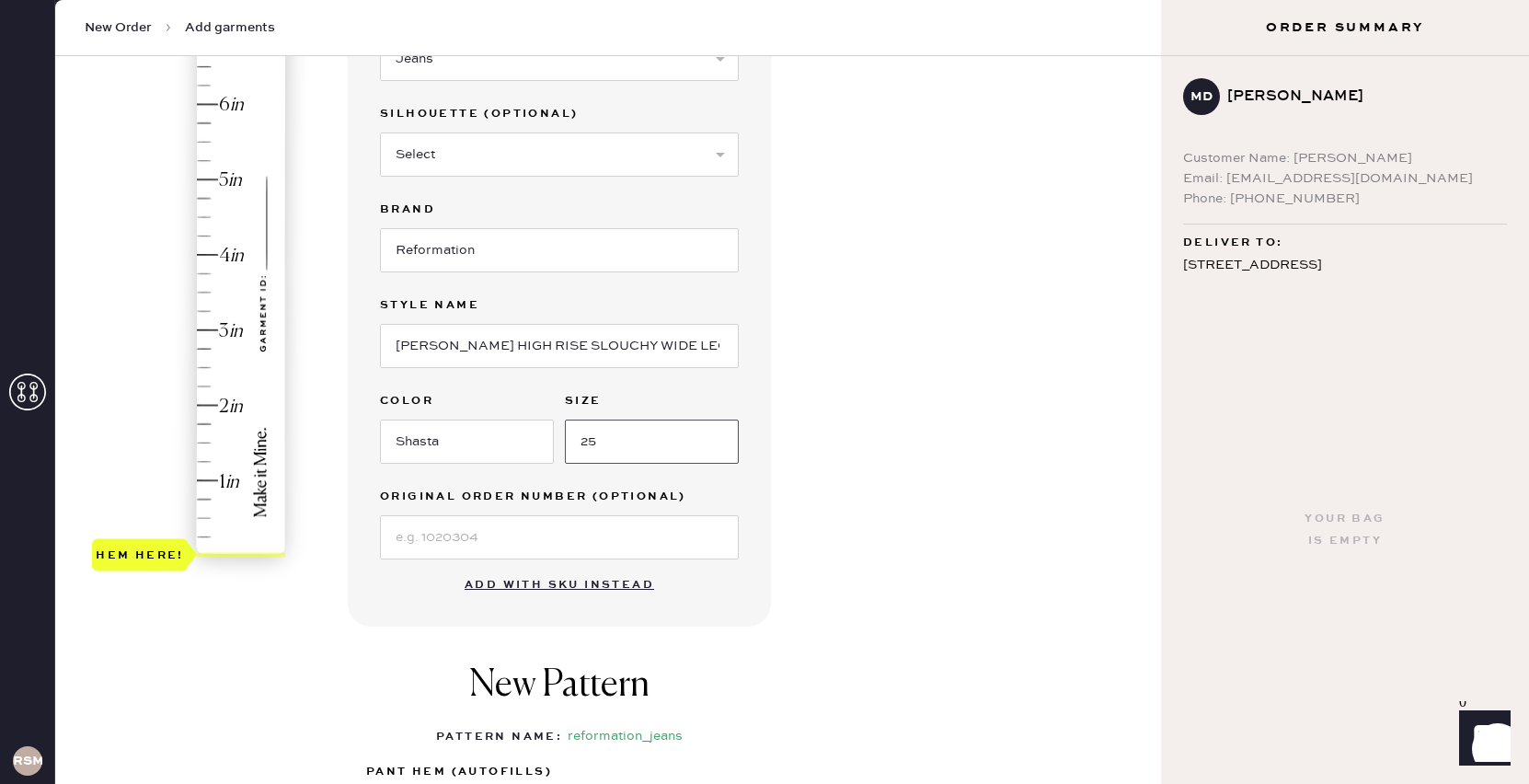
scroll to position [263, 0]
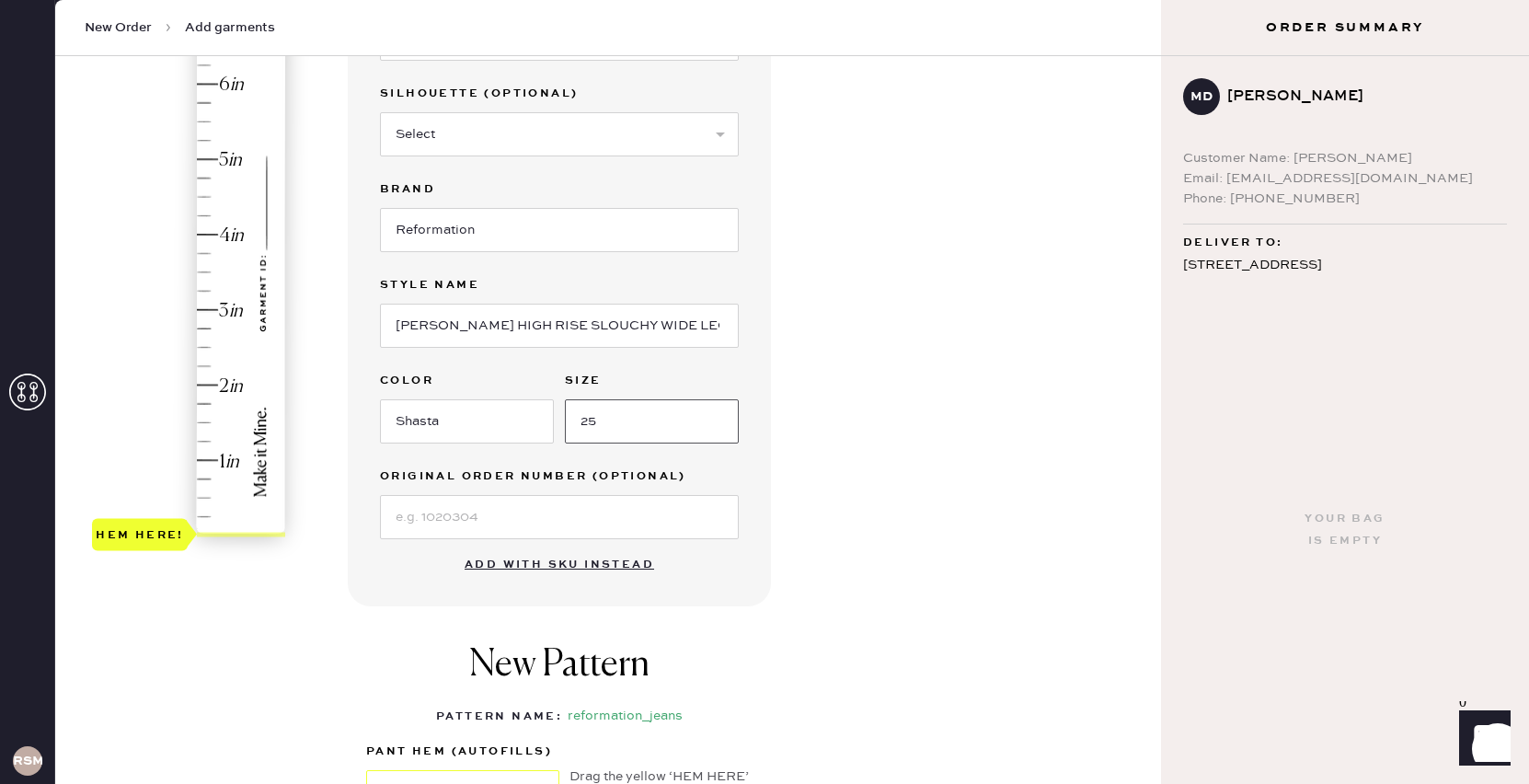
type input "25"
type input "3.75"
drag, startPoint x: 170, startPoint y: 534, endPoint x: 183, endPoint y: 261, distance: 273.3
click at [183, 261] on div "Hem here!" at bounding box center [140, 253] width 96 height 32
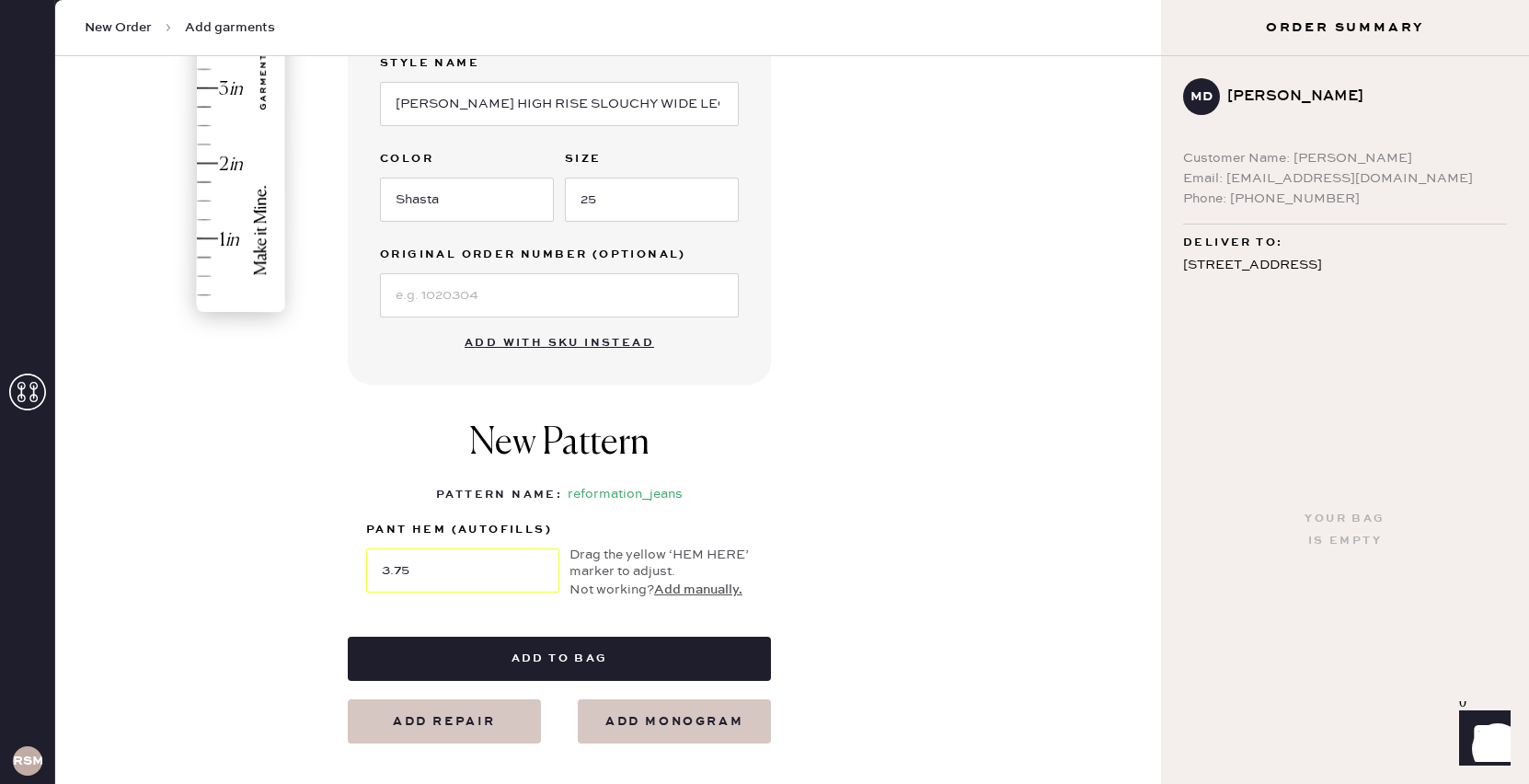
scroll to position [517, 0]
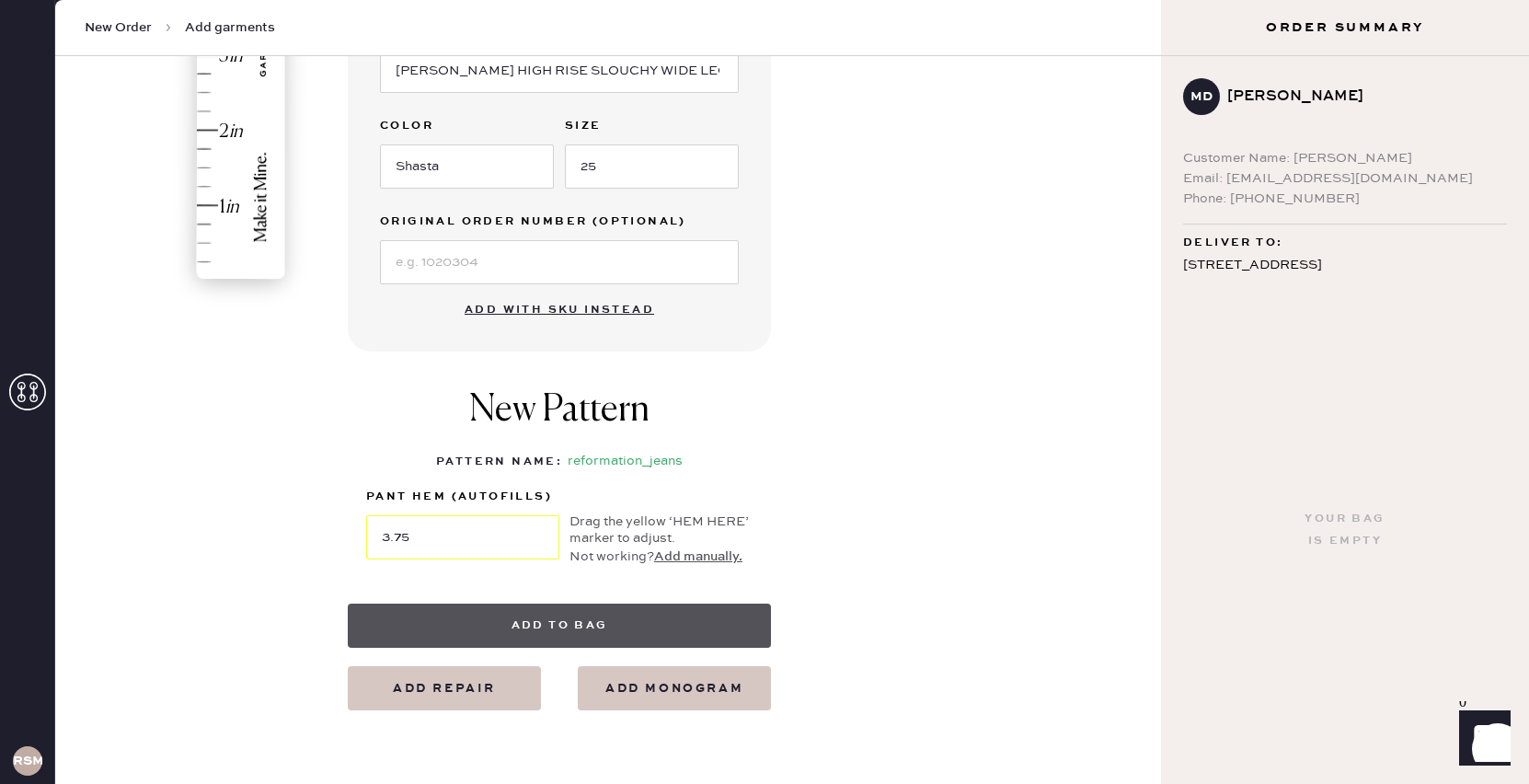
click at [516, 636] on button "Add to bag" at bounding box center [559, 625] width 424 height 44
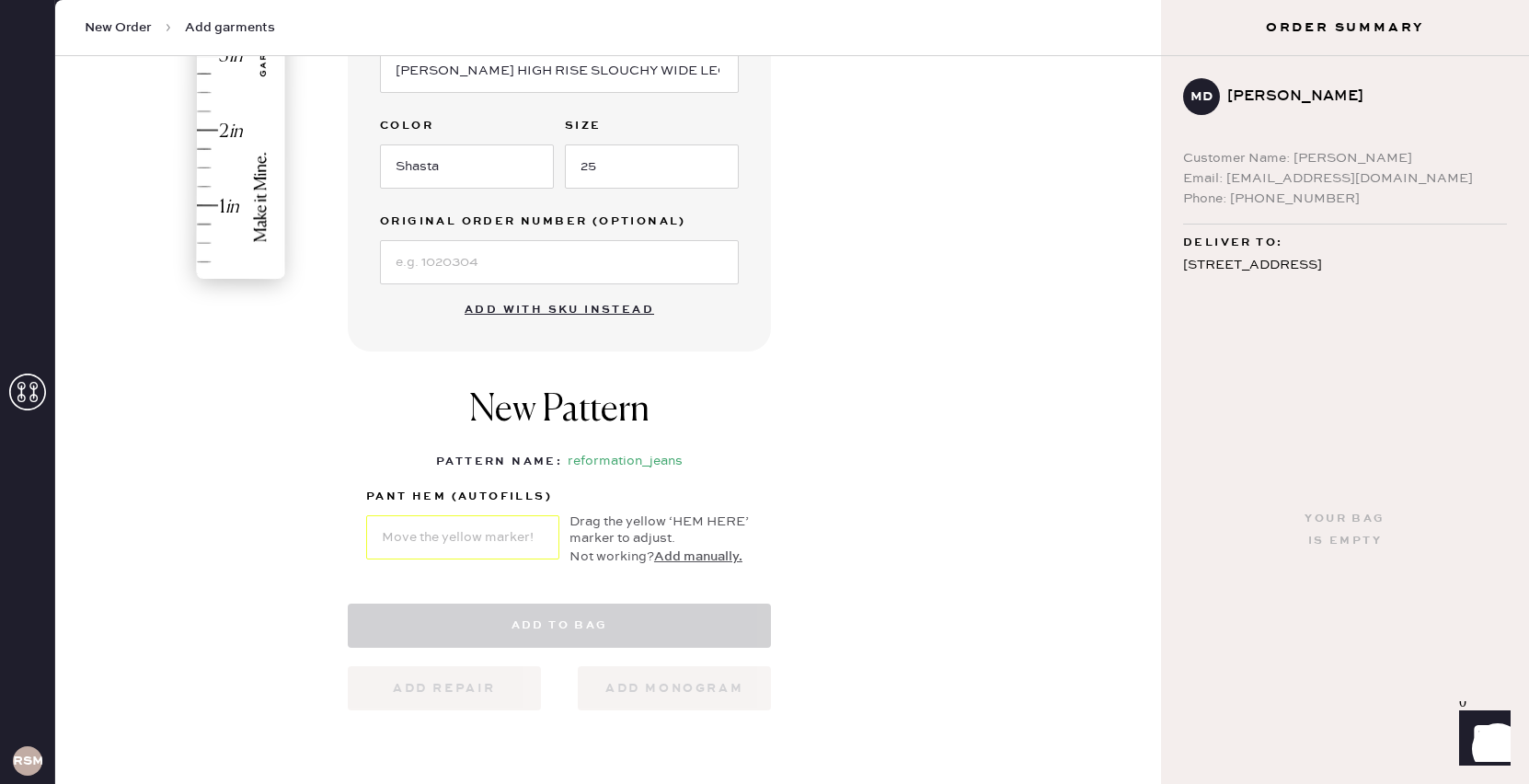
select select "2"
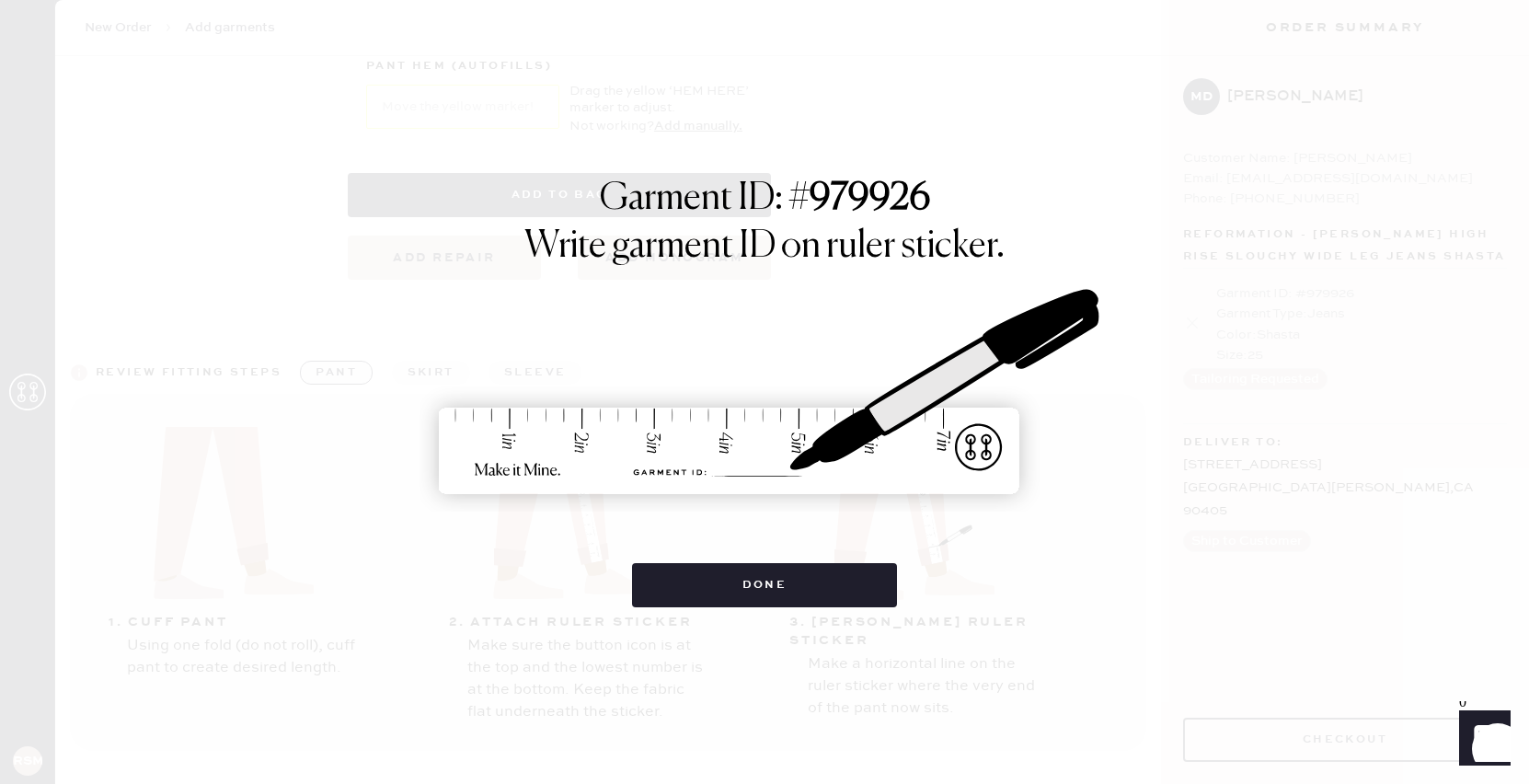
scroll to position [1099, 0]
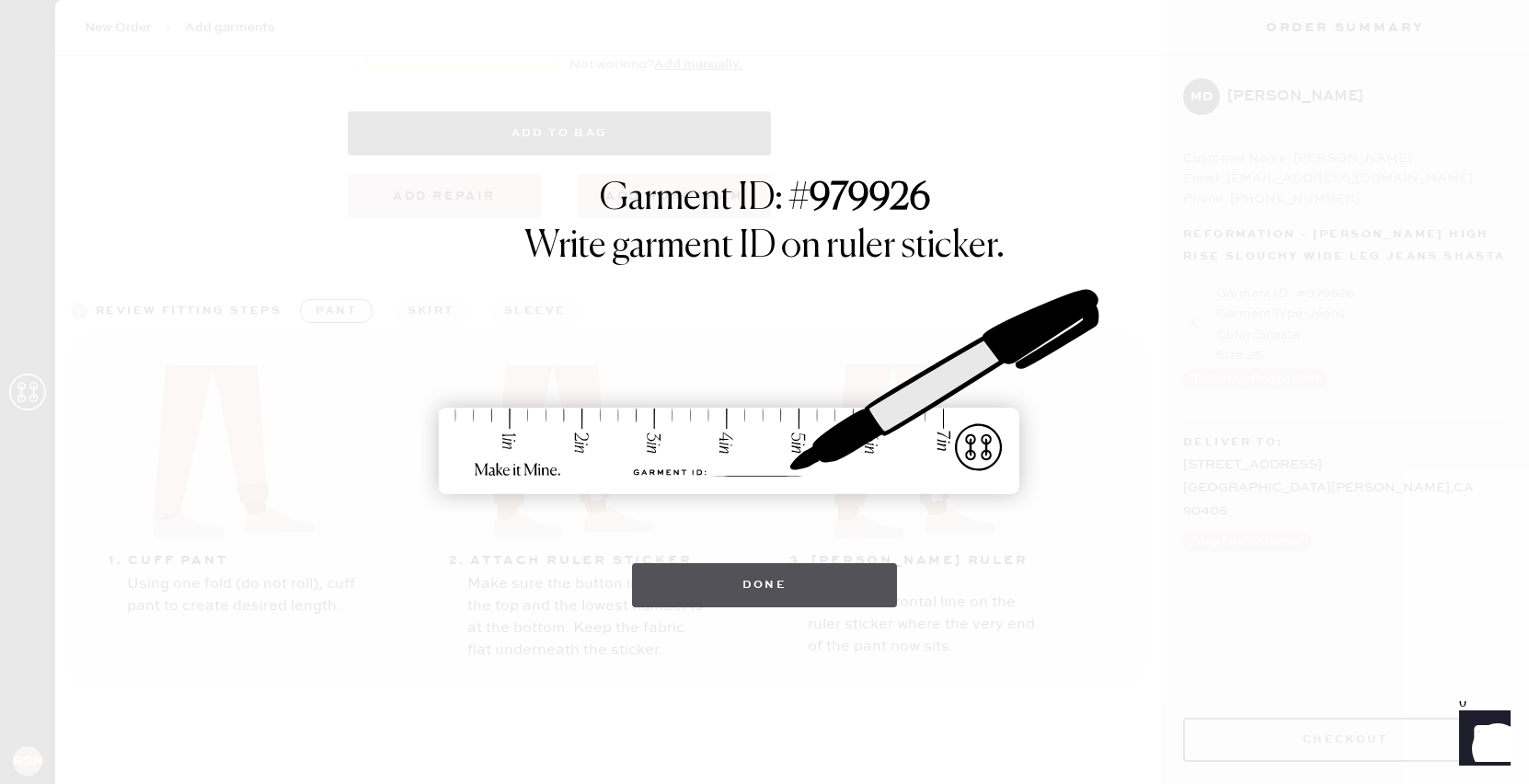
click at [675, 597] on button "Done" at bounding box center [765, 585] width 266 height 44
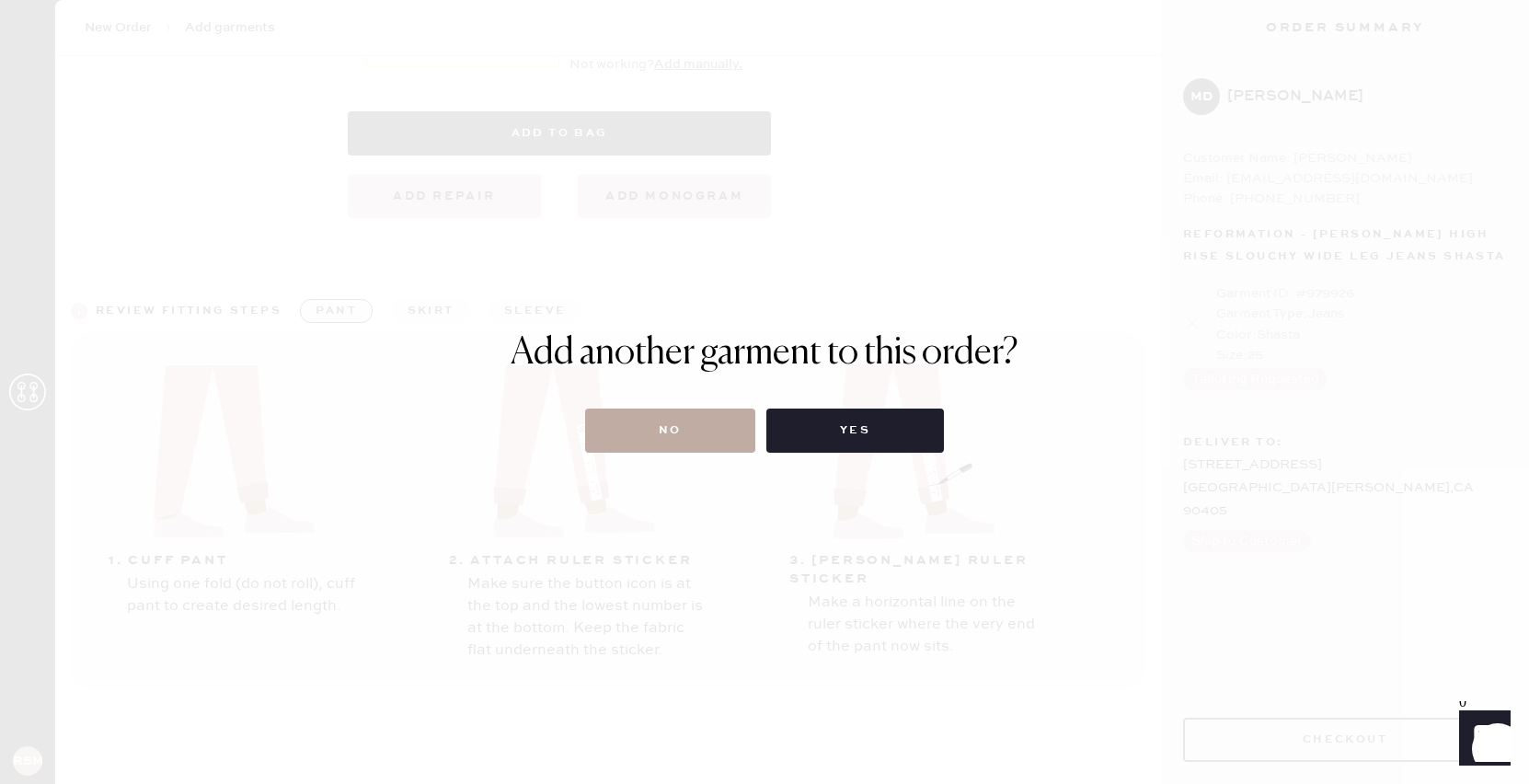
click at [686, 422] on button "No" at bounding box center [670, 431] width 170 height 44
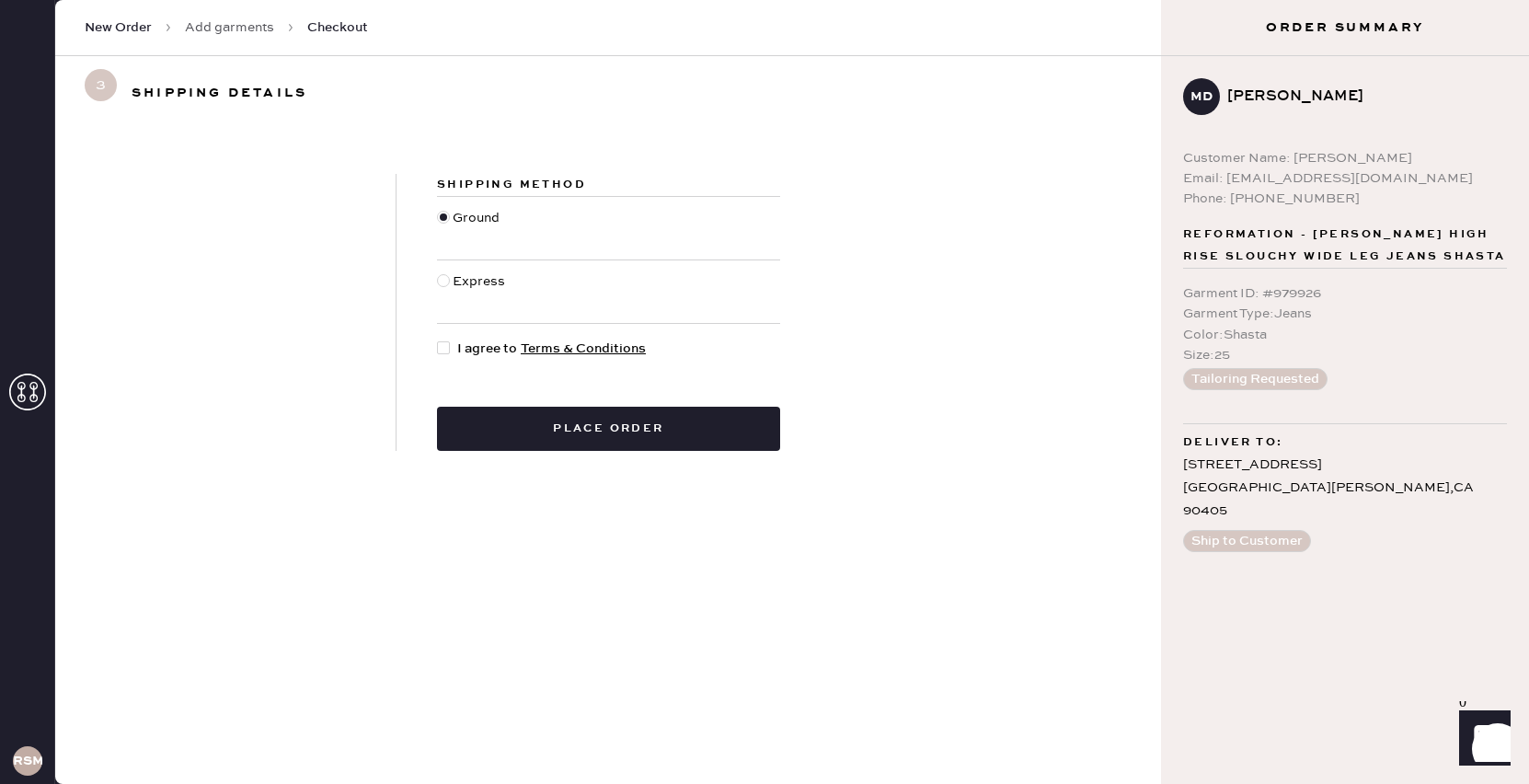
click at [446, 355] on div at bounding box center [448, 349] width 20 height 20
click at [438, 339] on input "I agree to Terms & Conditions" at bounding box center [437, 339] width 1 height 1
checkbox input "true"
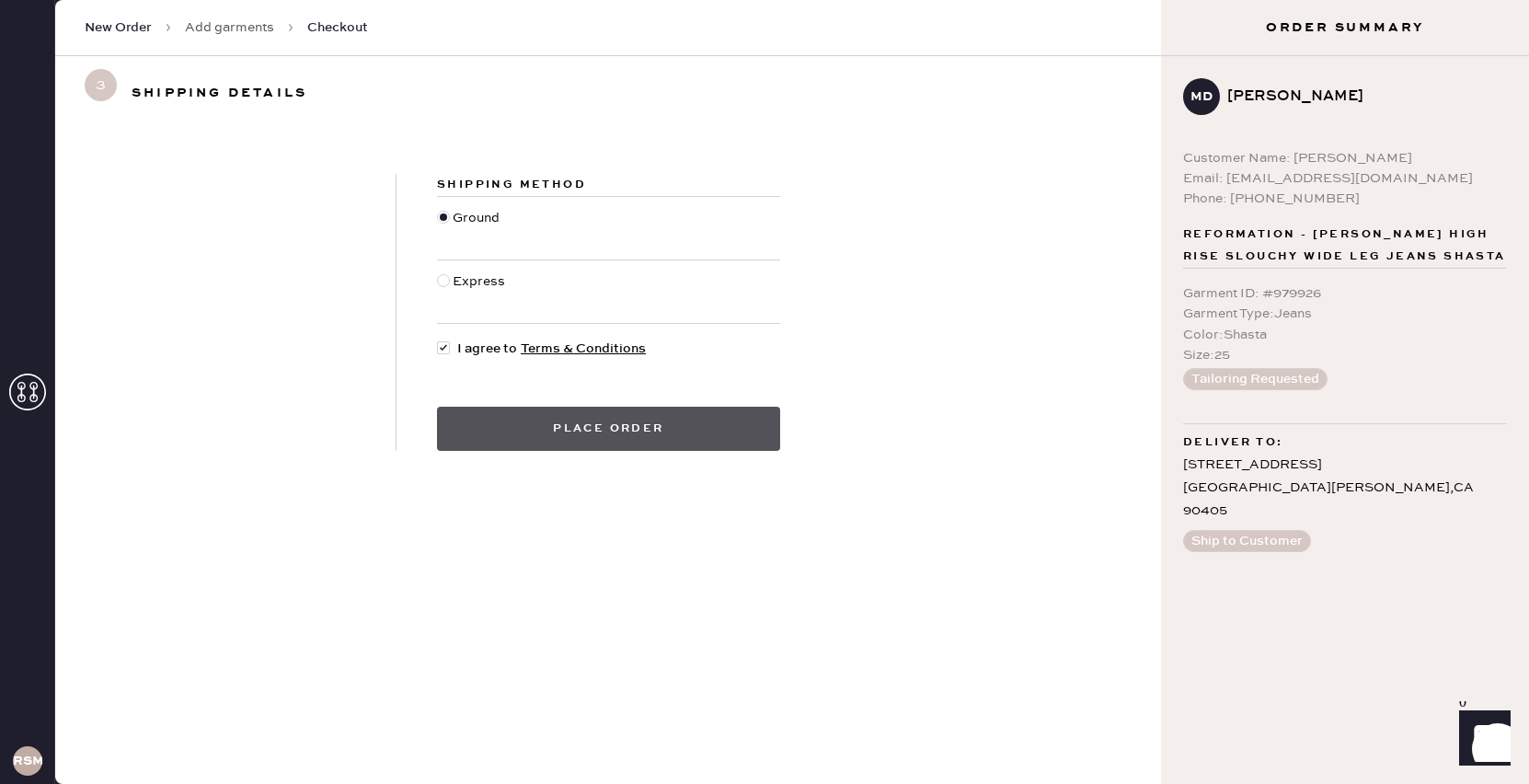
click at [506, 419] on button "Place order" at bounding box center [609, 429] width 343 height 44
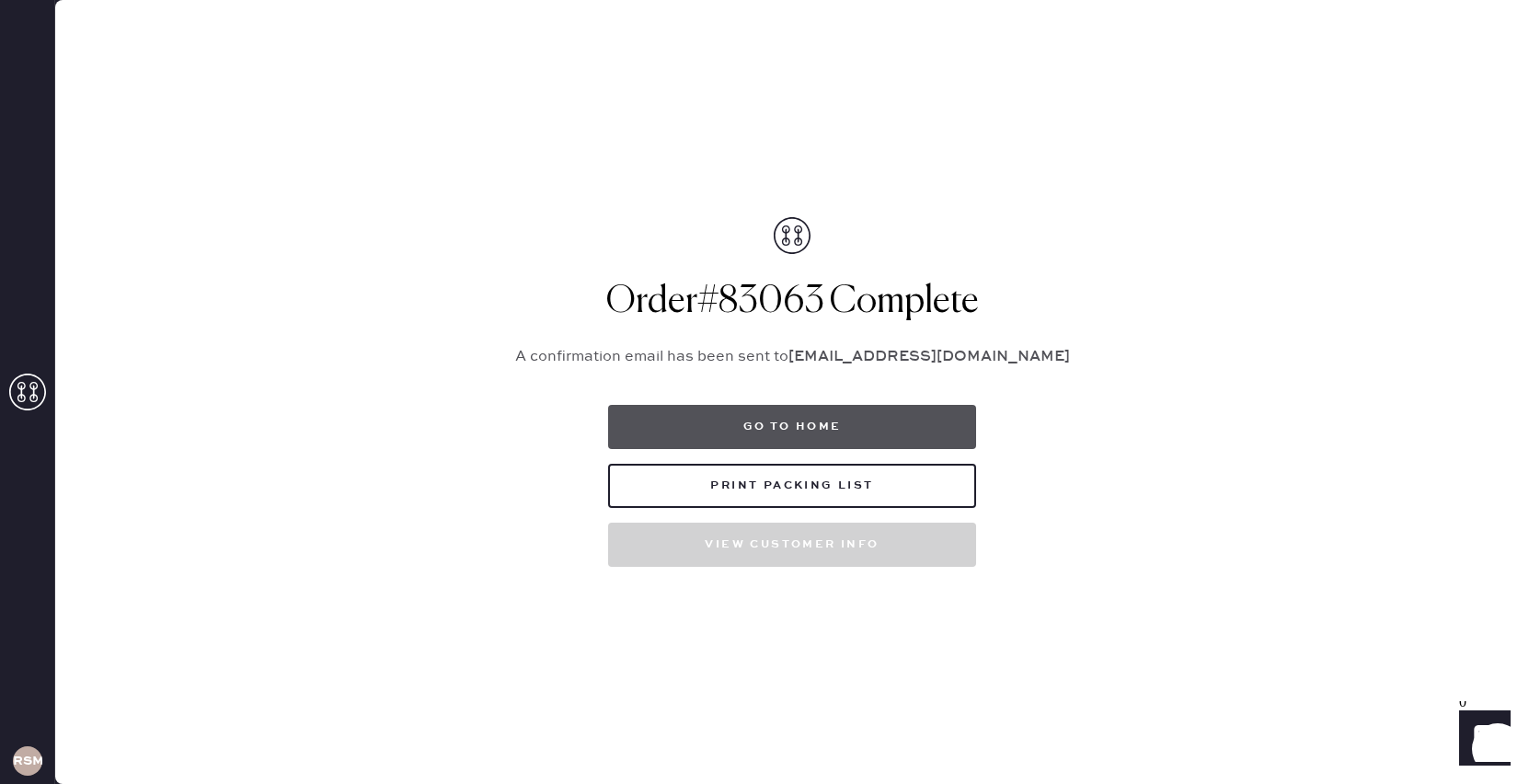
click at [867, 414] on button "Go to home" at bounding box center [792, 427] width 368 height 44
